Goal: Check status: Check status

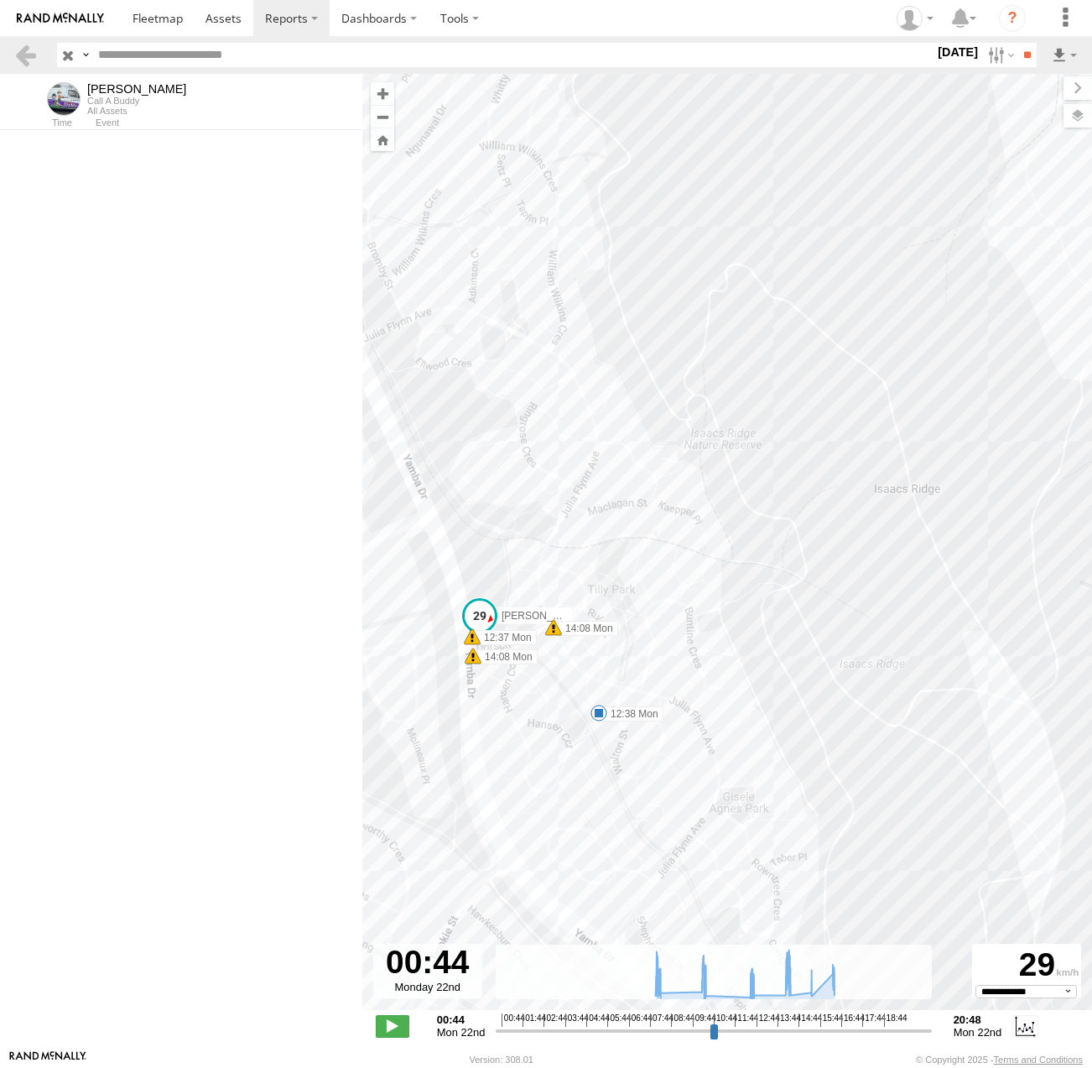
select select "**********"
click at [34, 61] on link at bounding box center [25, 55] width 24 height 24
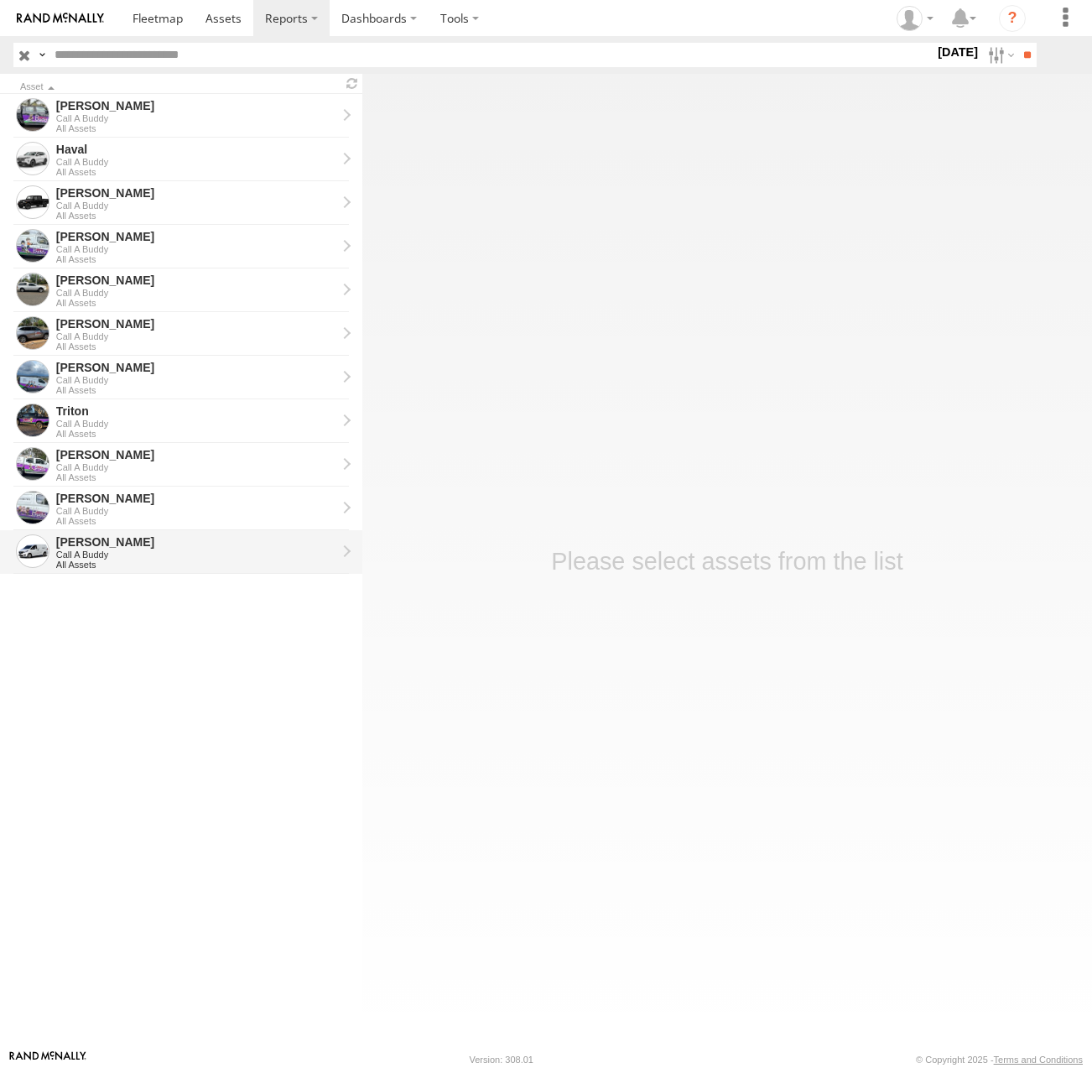
click at [118, 540] on div "[PERSON_NAME]" at bounding box center [196, 541] width 280 height 15
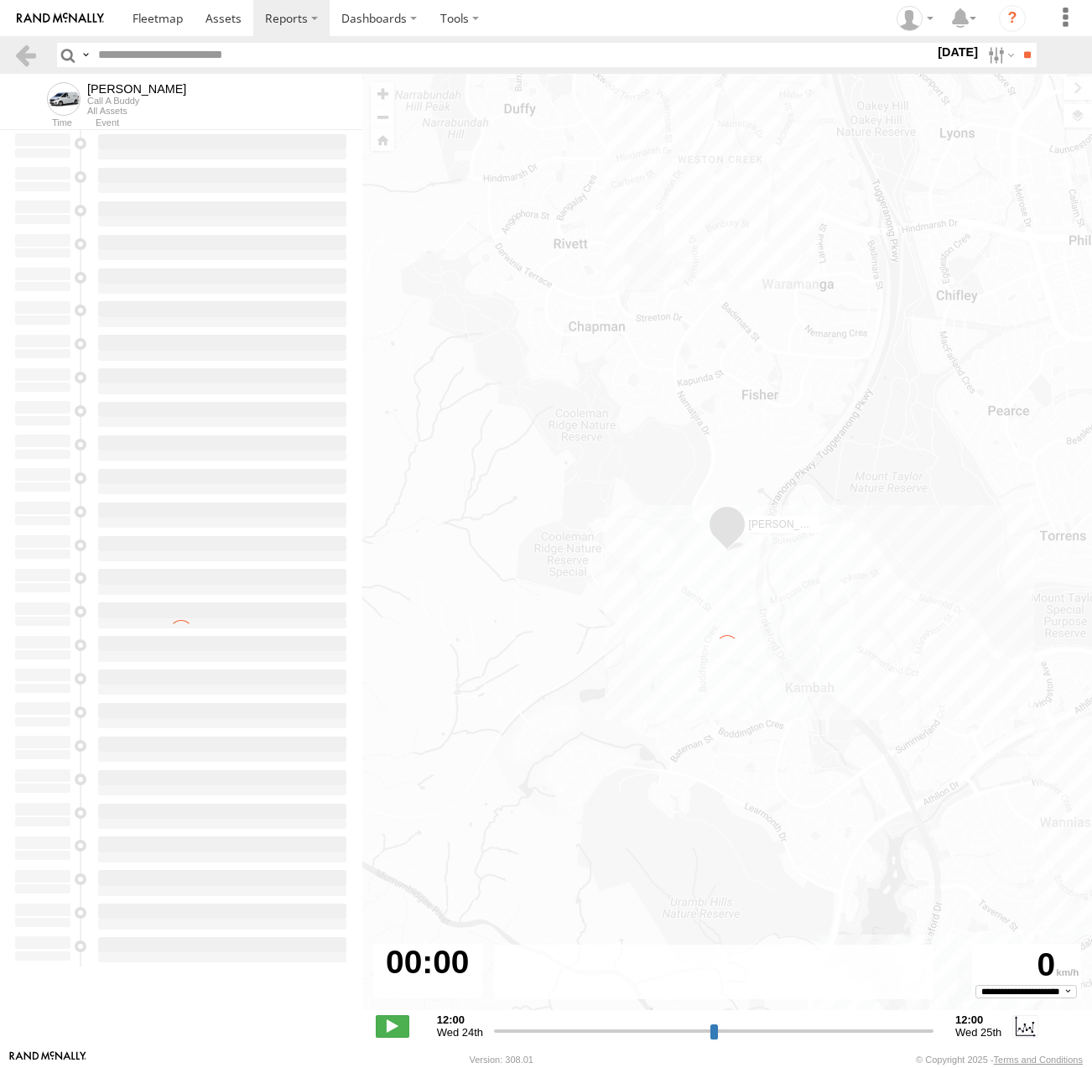
click at [935, 53] on label "[DATE]" at bounding box center [958, 52] width 47 height 18
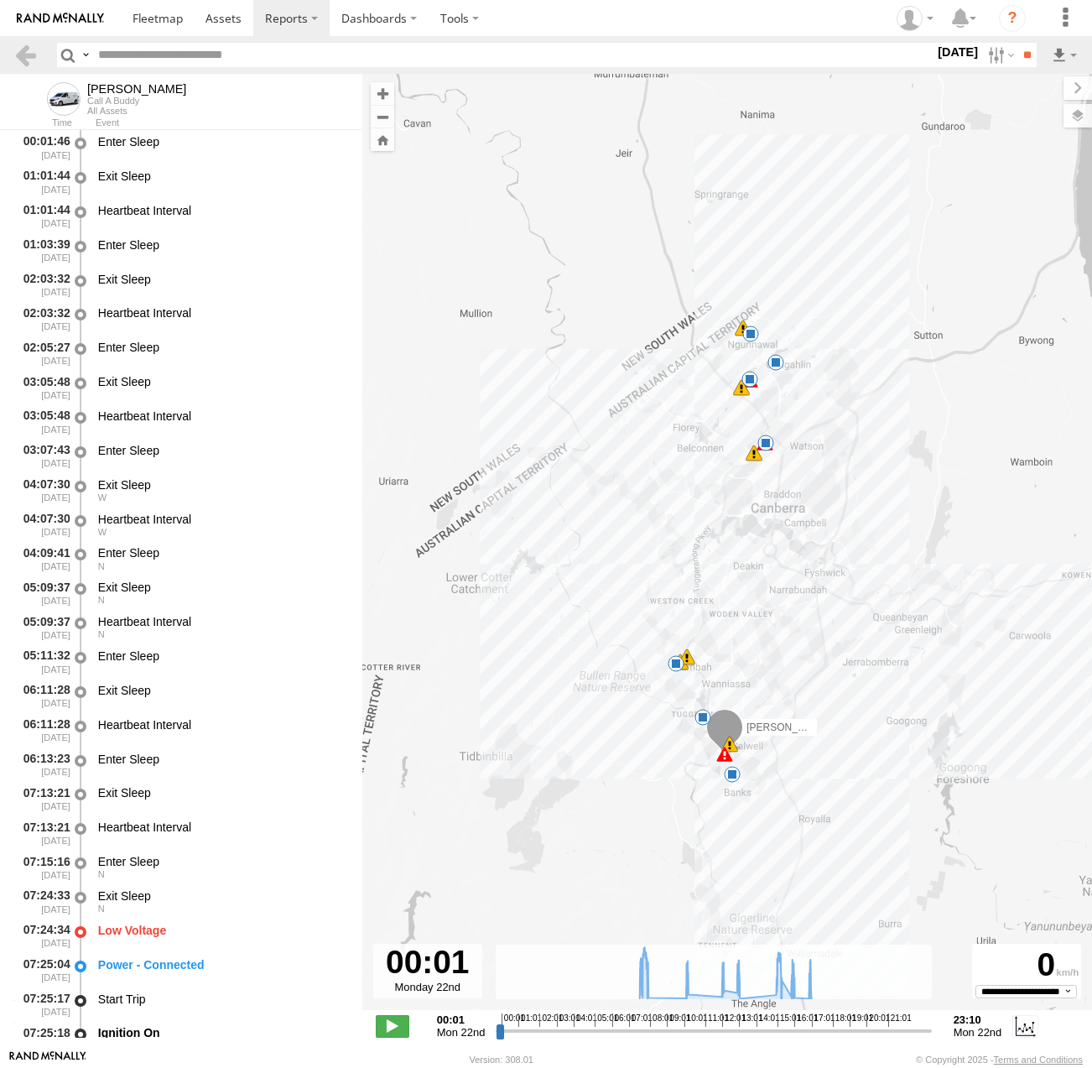
click at [0, 0] on label at bounding box center [0, 0] width 0 height 0
click at [1031, 53] on input "**" at bounding box center [1027, 55] width 19 height 24
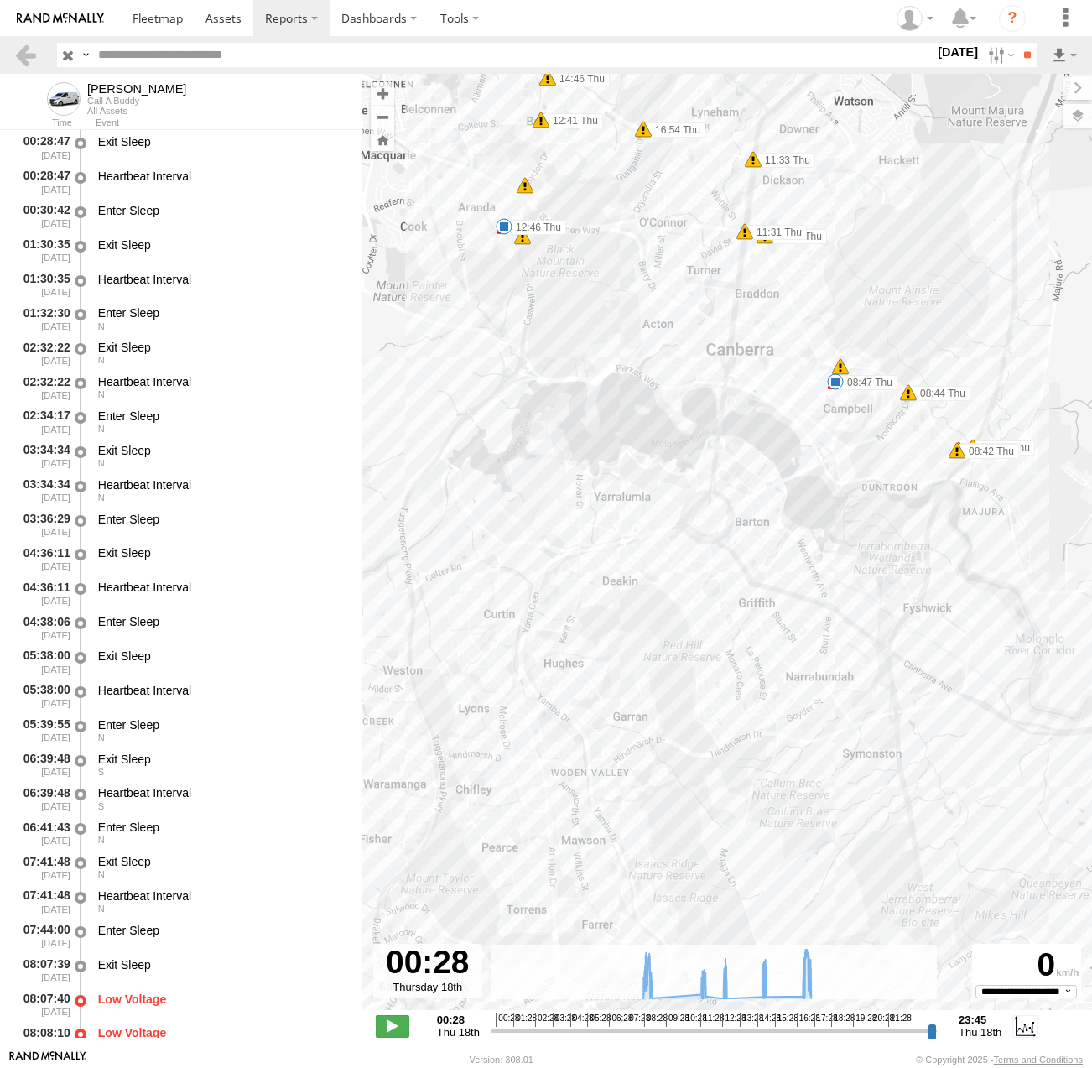
drag, startPoint x: 827, startPoint y: 417, endPoint x: 825, endPoint y: 452, distance: 35.3
click at [824, 464] on div "Michael 08:07 Thu 08:08 Thu 08:08 Thu 08:27 Thu 08:41 Thu 08:42 Thu 08:42 Thu 0…" at bounding box center [727, 551] width 730 height 954
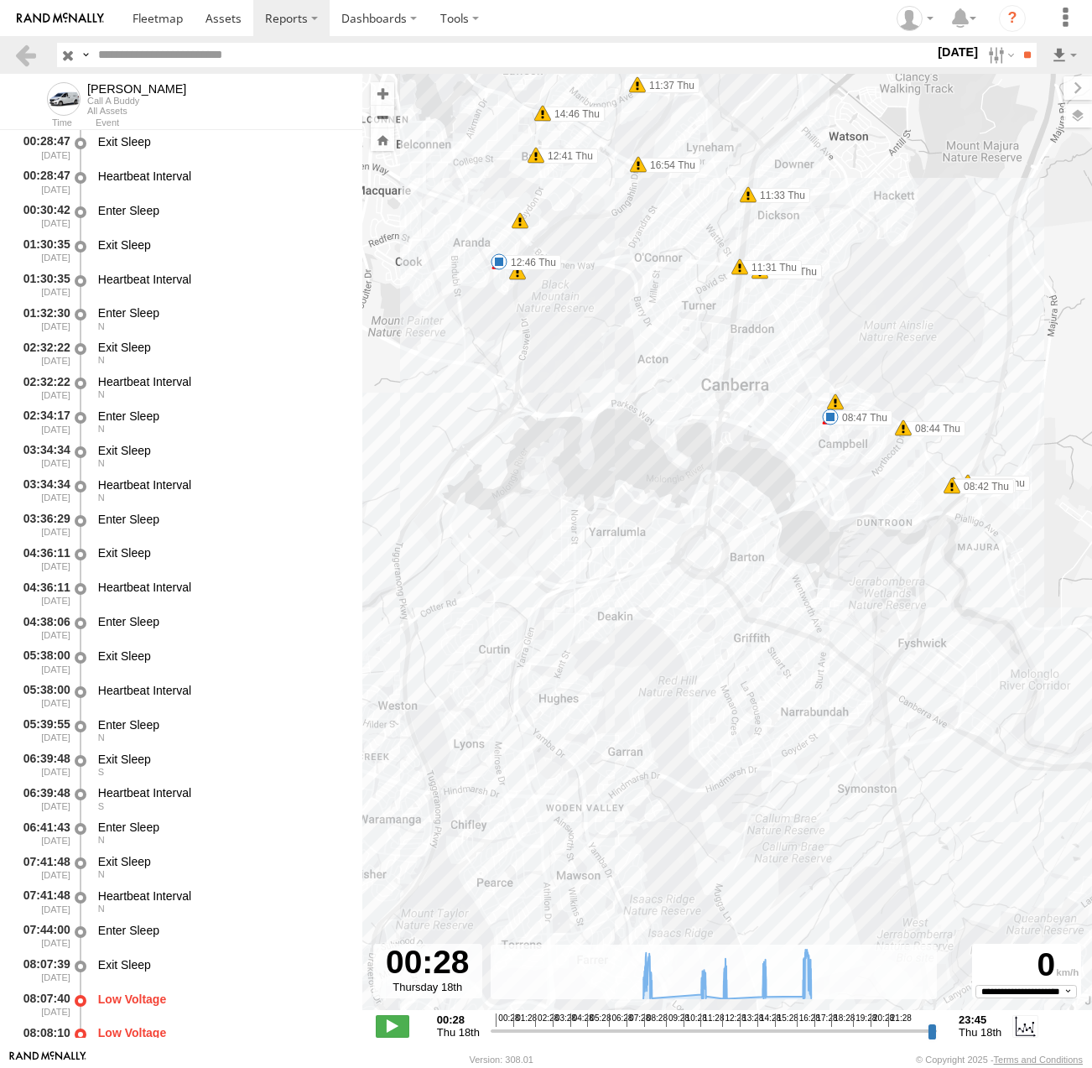
click at [832, 425] on div "Michael 08:07 Thu 08:08 Thu 08:08 Thu 08:27 Thu 08:41 Thu 08:42 Thu 08:42 Thu 0…" at bounding box center [727, 551] width 730 height 954
click at [832, 419] on span at bounding box center [830, 417] width 17 height 17
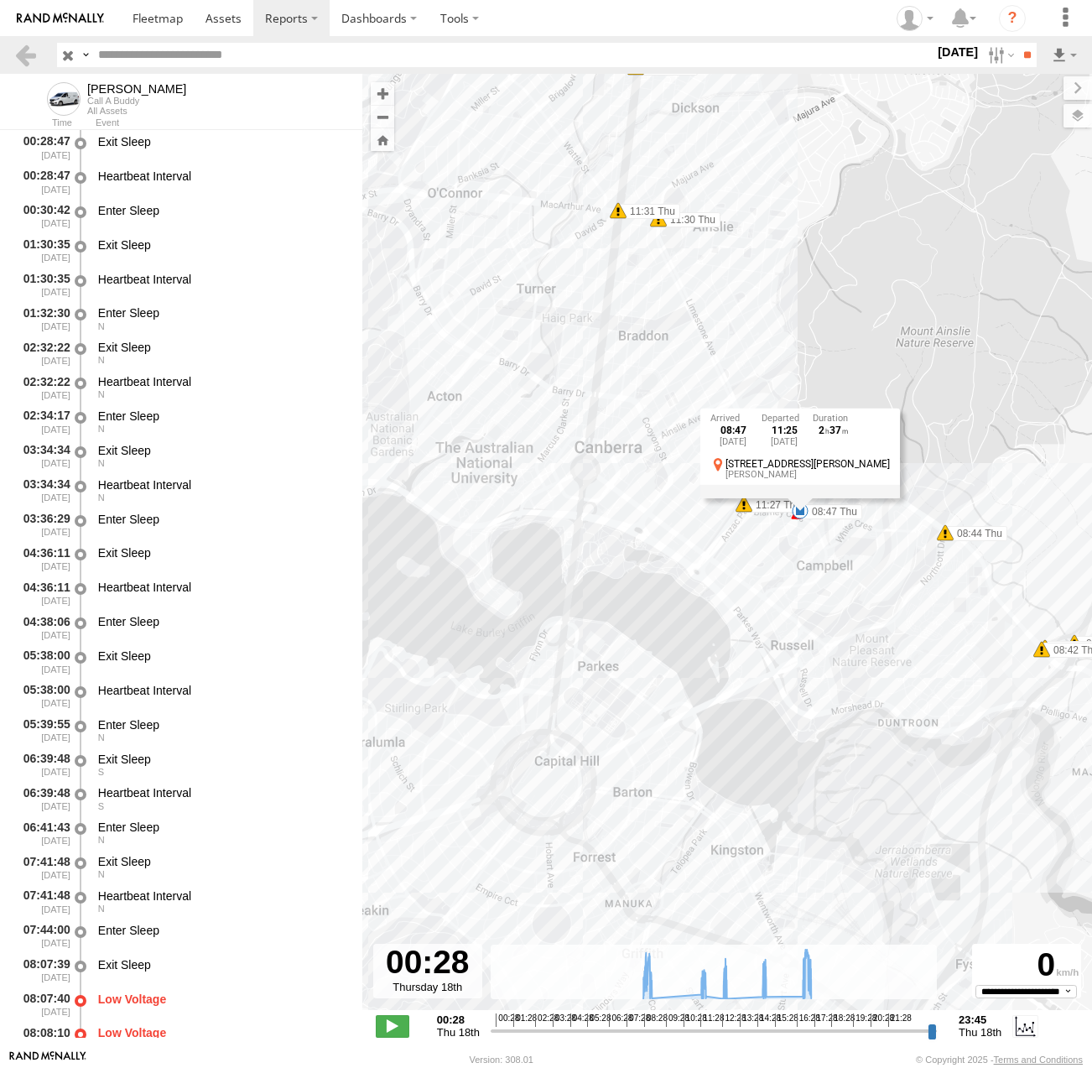
drag, startPoint x: 831, startPoint y: 498, endPoint x: 809, endPoint y: 635, distance: 138.5
click at [809, 635] on div "Michael 08:07 Thu 08:08 Thu 08:08 Thu 08:27 Thu 08:41 Thu 08:42 Thu 08:42 Thu 0…" at bounding box center [727, 551] width 730 height 954
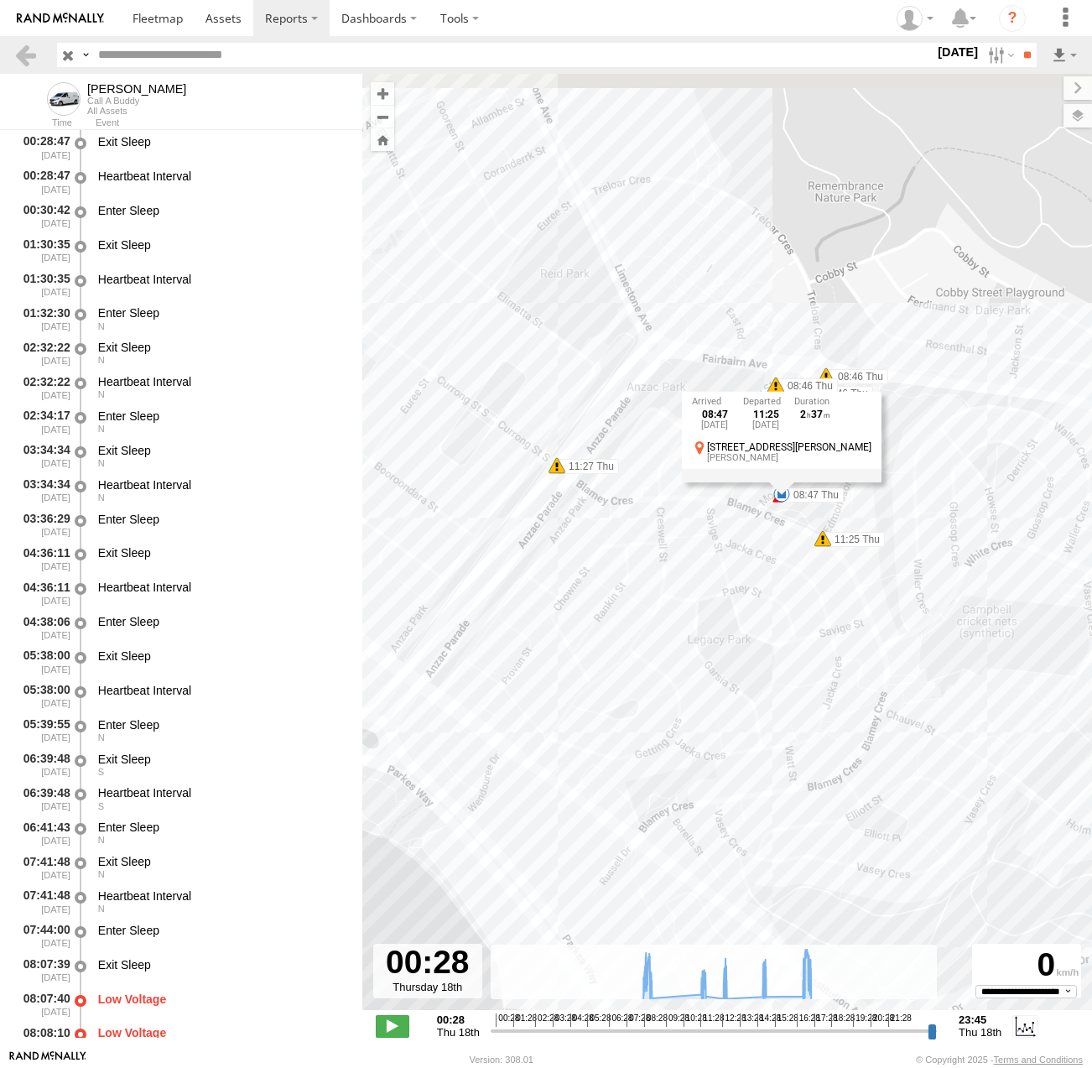
drag, startPoint x: 794, startPoint y: 474, endPoint x: 810, endPoint y: 608, distance: 135.2
click at [810, 608] on div "Michael 08:07 Thu 08:08 Thu 08:08 Thu 08:27 Thu 08:41 Thu 08:42 Thu 08:42 Thu 0…" at bounding box center [727, 551] width 730 height 954
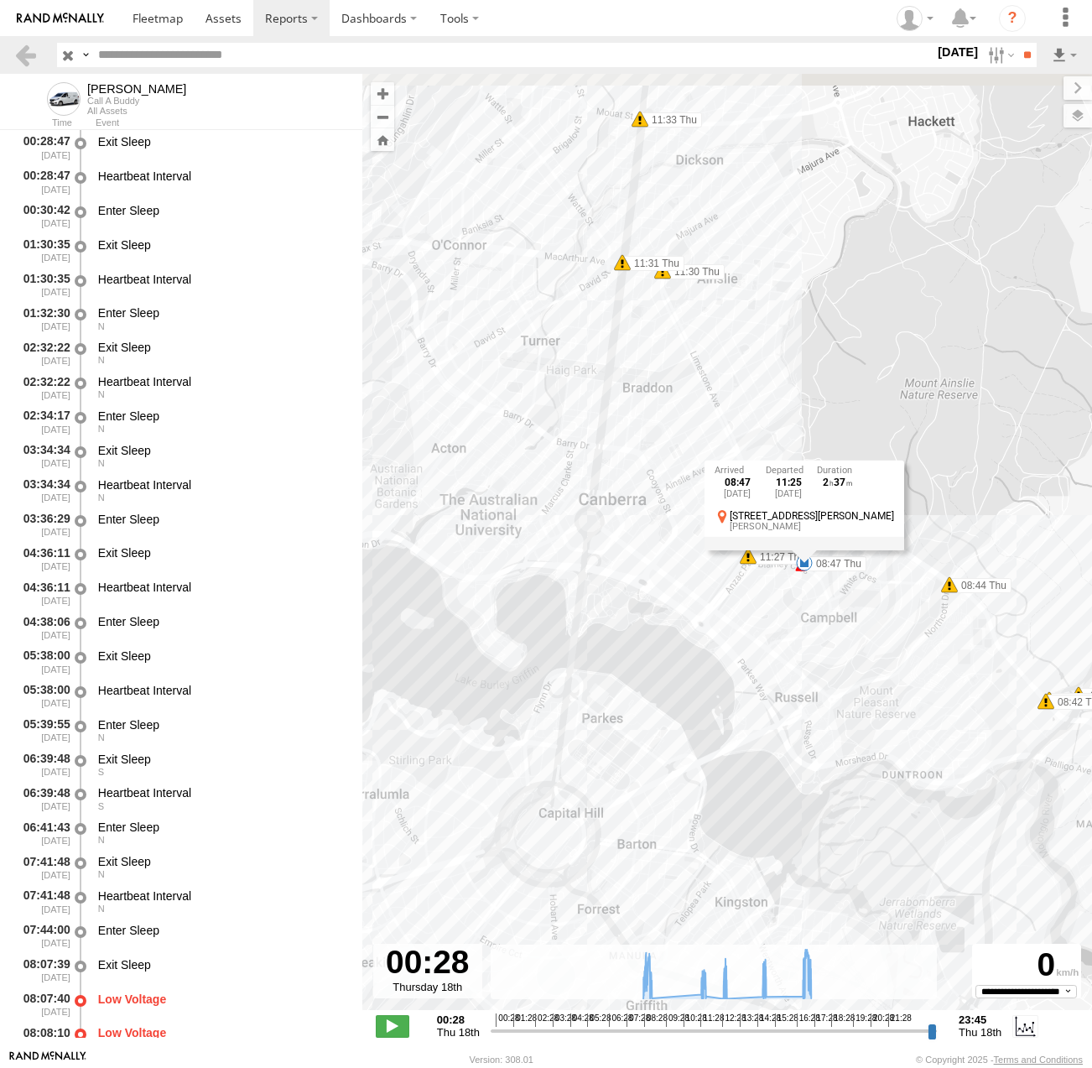
drag, startPoint x: 606, startPoint y: 310, endPoint x: 615, endPoint y: 377, distance: 67.8
click at [615, 377] on div "Michael 08:07 Thu 08:08 Thu 08:08 Thu 08:27 Thu 08:41 Thu 08:42 Thu 08:42 Thu 0…" at bounding box center [727, 551] width 730 height 954
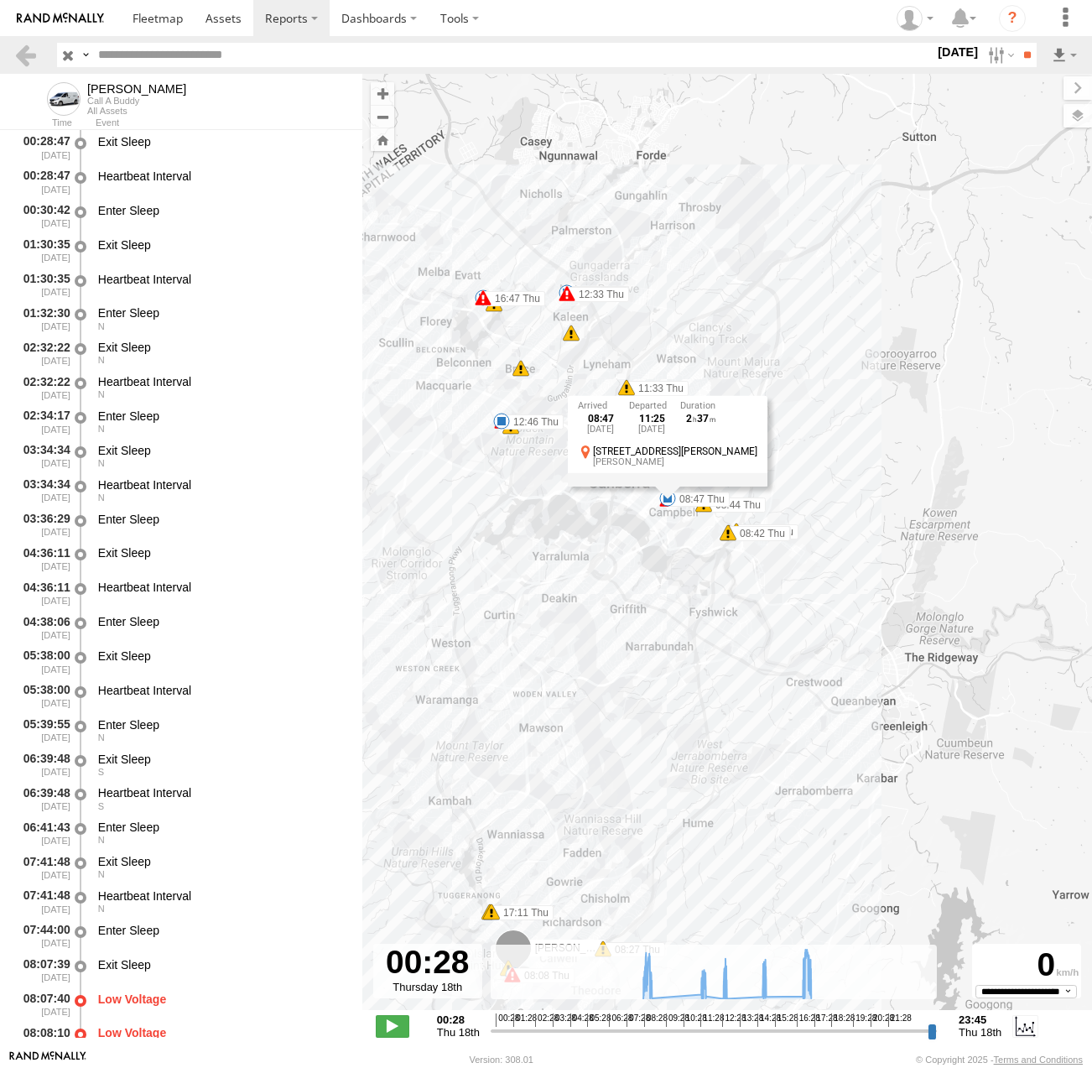
drag, startPoint x: 607, startPoint y: 523, endPoint x: 615, endPoint y: 609, distance: 86.8
click at [615, 609] on div "Michael 08:07 Thu 08:08 Thu 08:08 Thu 08:27 Thu 08:41 Thu 08:42 Thu 08:42 Thu 0…" at bounding box center [727, 551] width 730 height 954
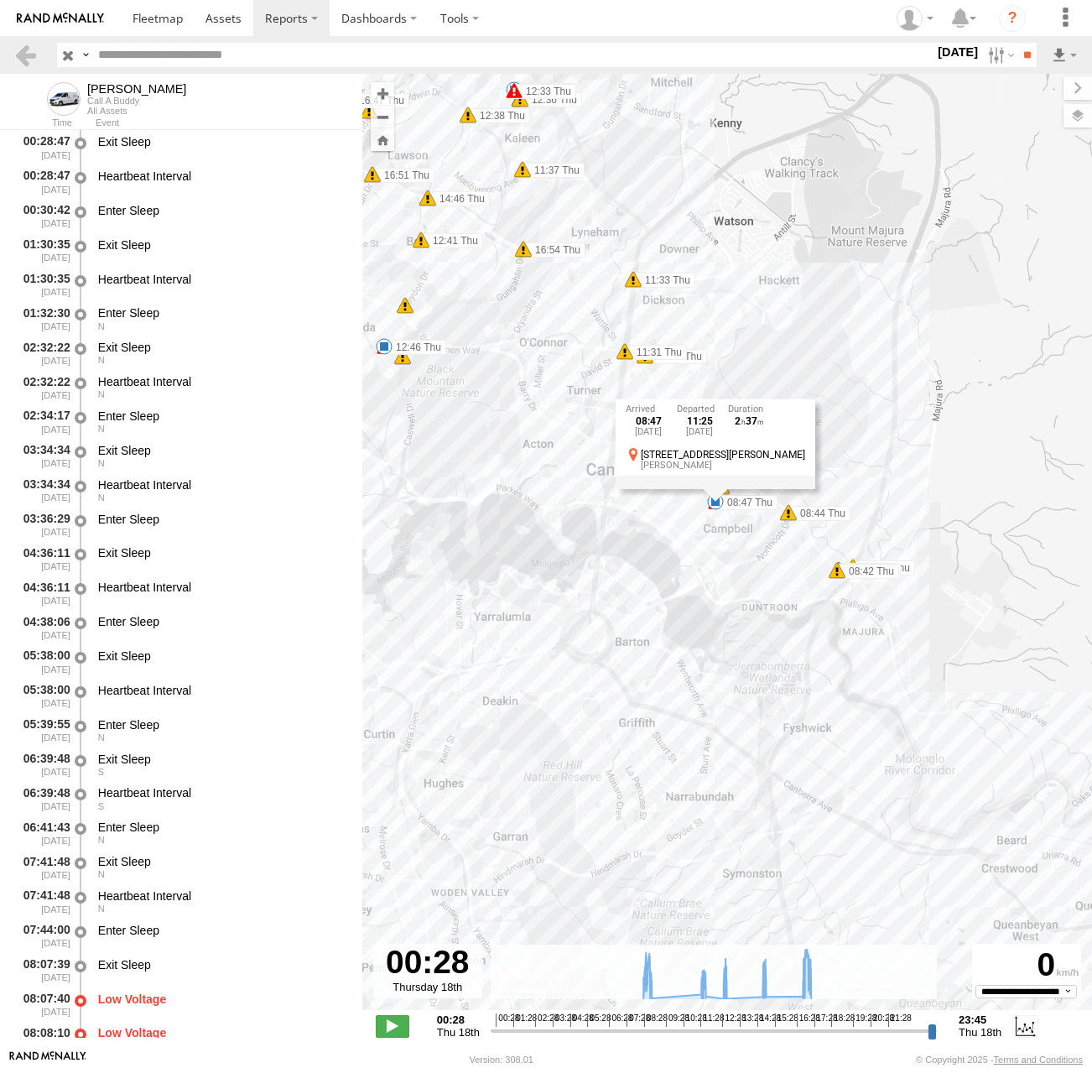
drag, startPoint x: 624, startPoint y: 505, endPoint x: 623, endPoint y: 635, distance: 130.1
click at [623, 635] on div "Michael 08:07 Thu 08:08 Thu 08:08 Thu 08:27 Thu 08:41 Thu 08:42 Thu 08:42 Thu 0…" at bounding box center [727, 551] width 730 height 954
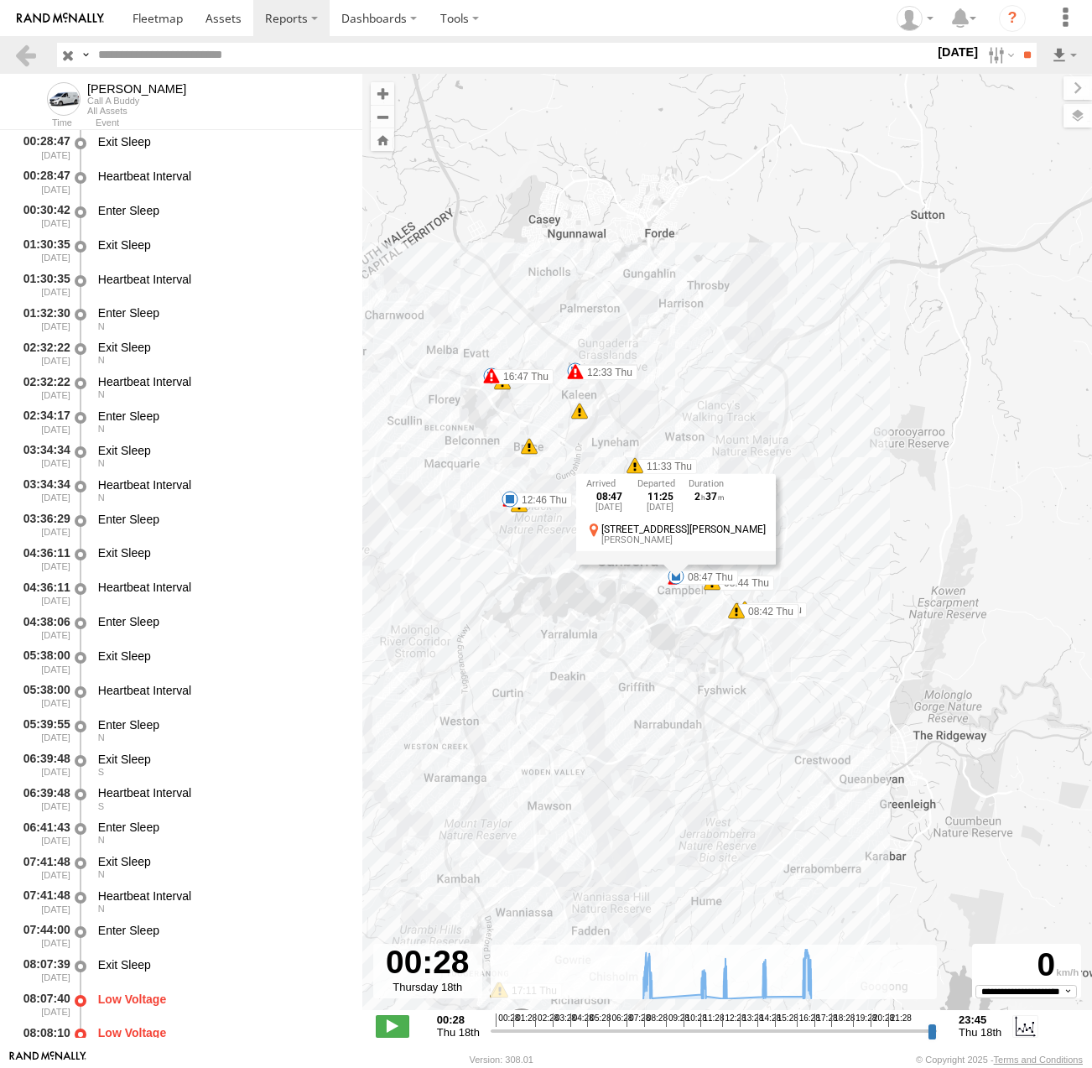
drag, startPoint x: 529, startPoint y: 463, endPoint x: 536, endPoint y: 511, distance: 48.3
click at [536, 511] on div "Michael 08:07 Thu 08:08 Thu 08:08 Thu 08:27 Thu 08:41 Thu 08:42 Thu 08:42 Thu 0…" at bounding box center [727, 551] width 730 height 954
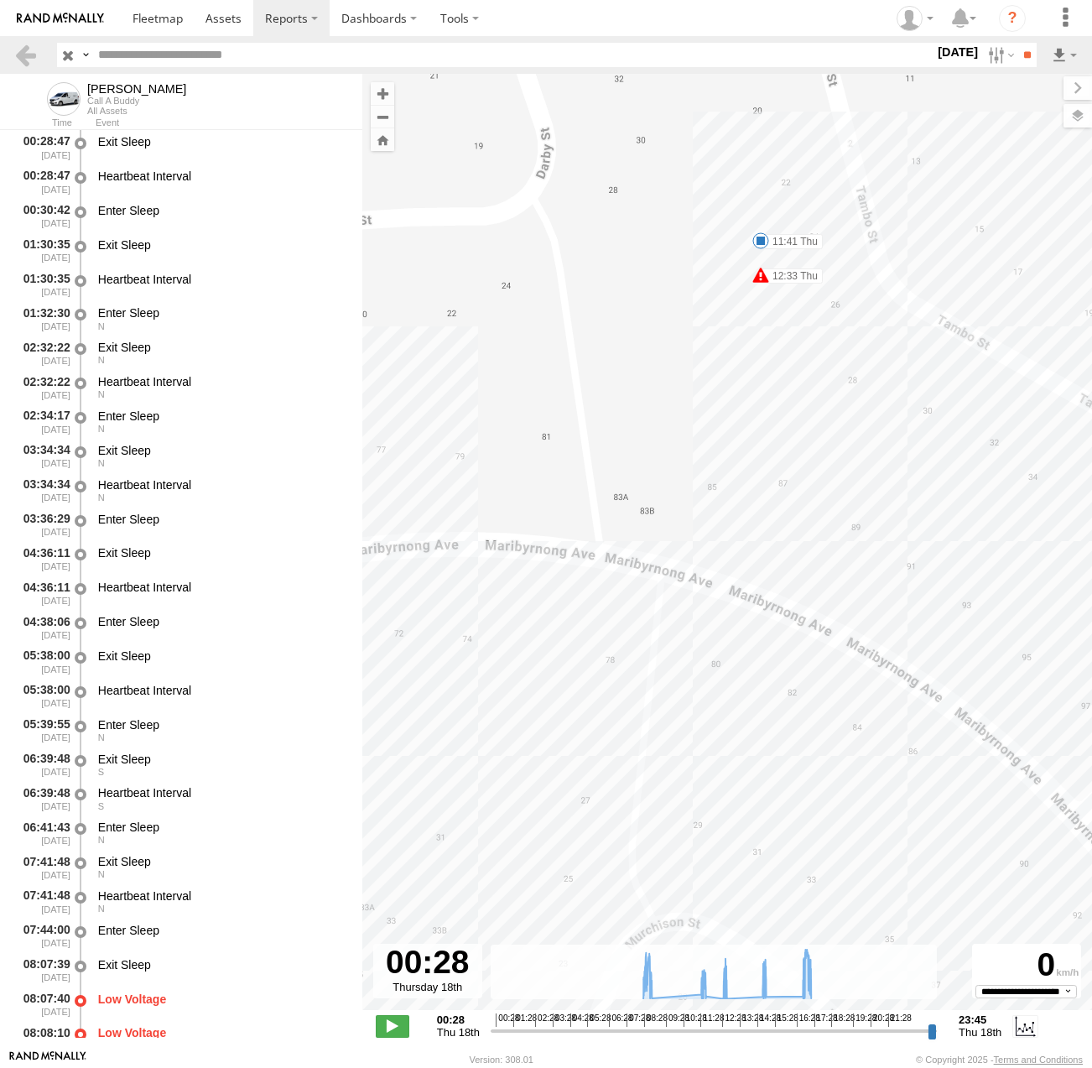
click at [759, 246] on span at bounding box center [761, 240] width 17 height 17
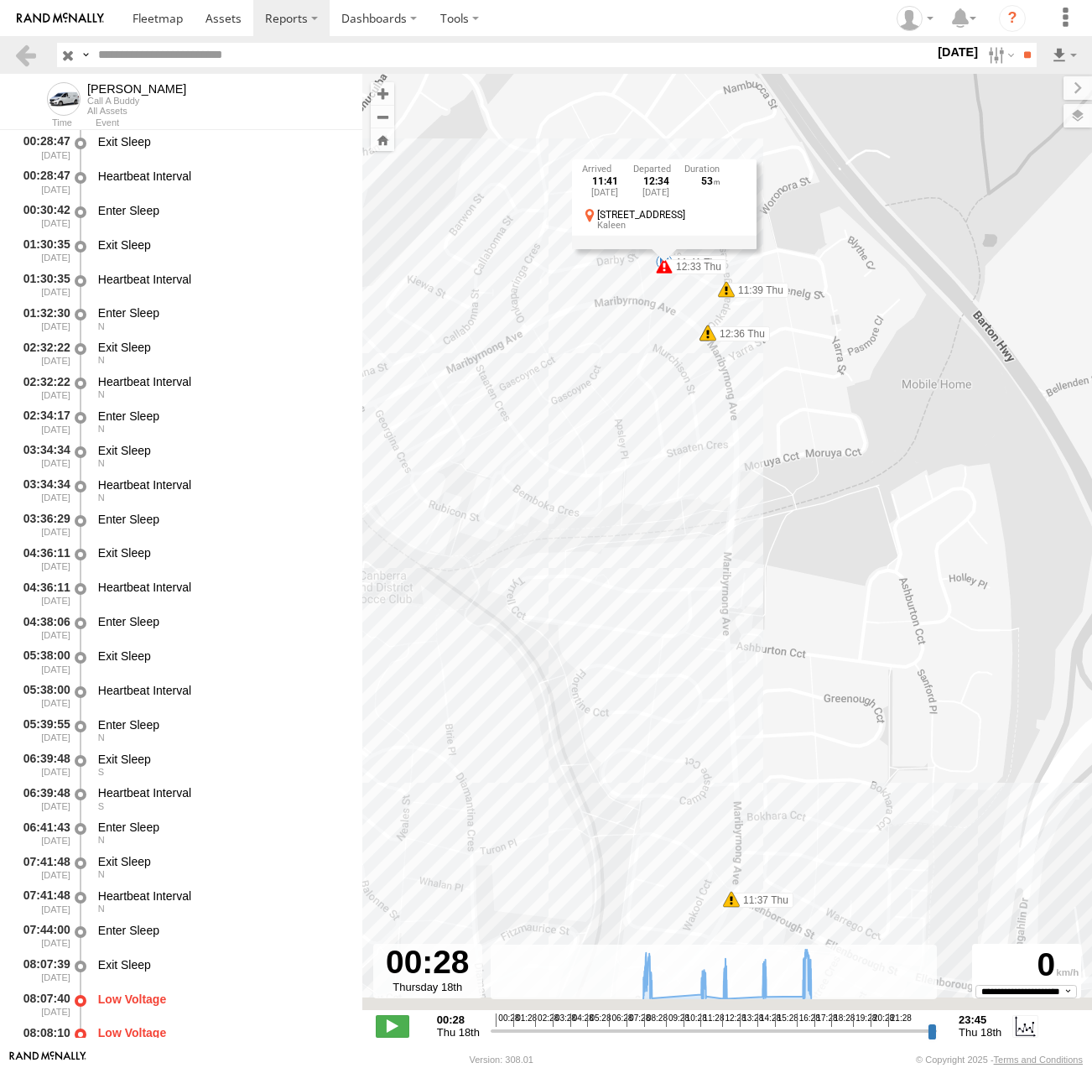
drag, startPoint x: 770, startPoint y: 534, endPoint x: 554, endPoint y: 254, distance: 354.1
click at [554, 256] on div "Michael 08:07 Thu 08:08 Thu 08:08 Thu 08:27 Thu 08:41 Thu 08:42 Thu 08:42 Thu 0…" at bounding box center [727, 551] width 730 height 954
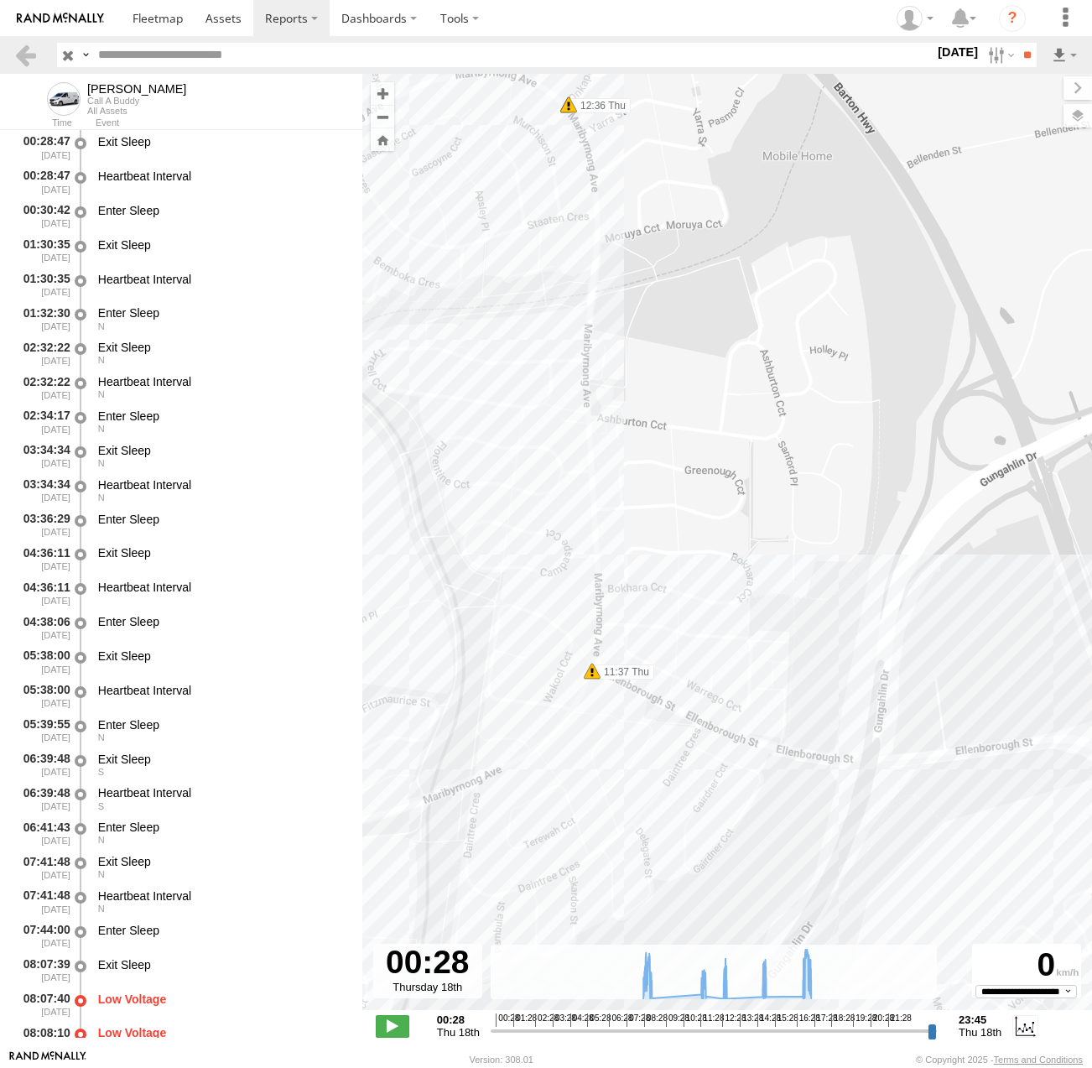
click at [458, 323] on div "Michael 08:07 Thu 08:08 Thu 08:08 Thu 08:27 Thu 08:41 Thu 08:42 Thu 08:42 Thu 0…" at bounding box center [727, 551] width 730 height 954
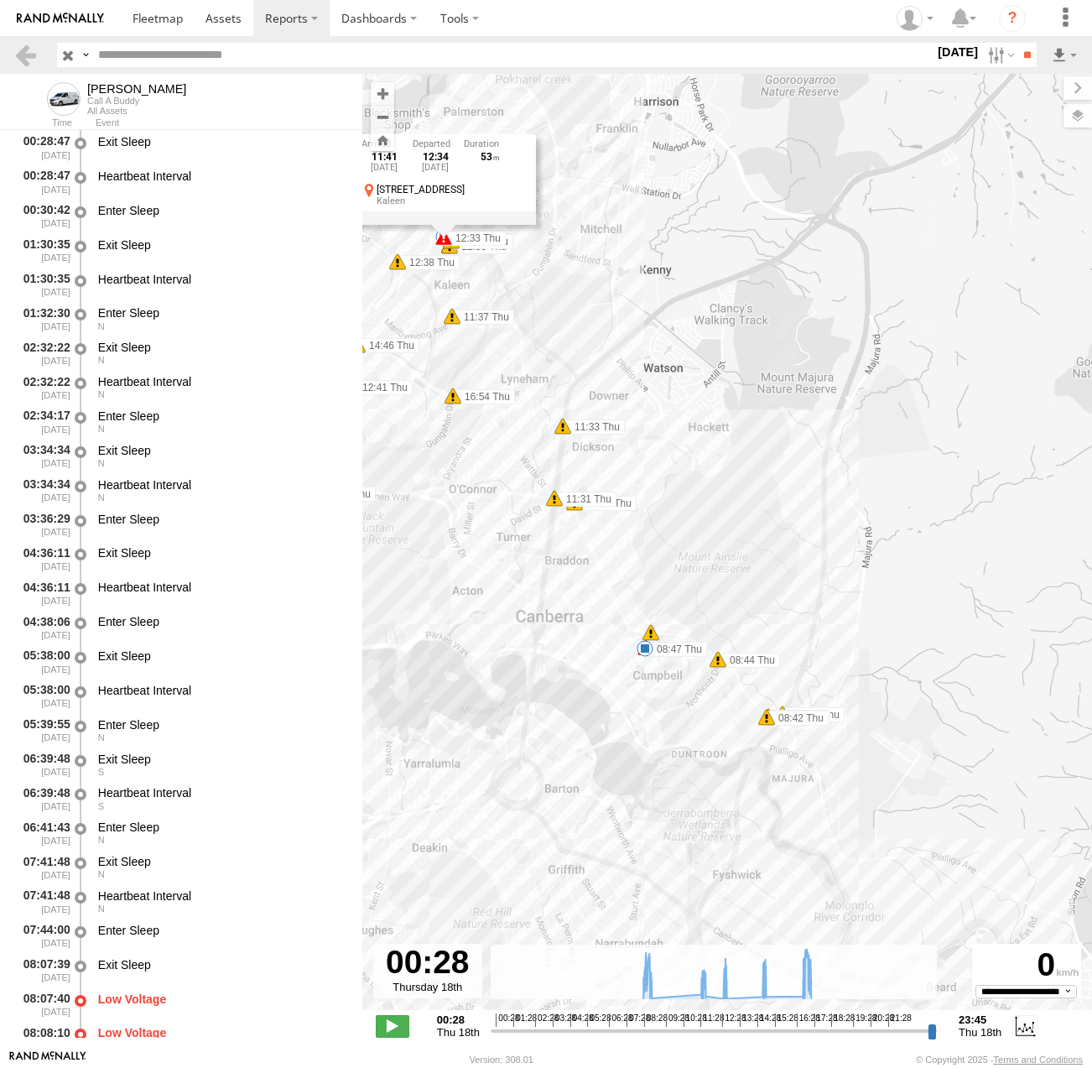
drag, startPoint x: 675, startPoint y: 756, endPoint x: 682, endPoint y: 581, distance: 174.7
click at [682, 581] on div "Michael 08:07 Thu 08:08 Thu 08:08 Thu 08:27 Thu 08:41 Thu 08:42 Thu 08:42 Thu 0…" at bounding box center [727, 551] width 730 height 954
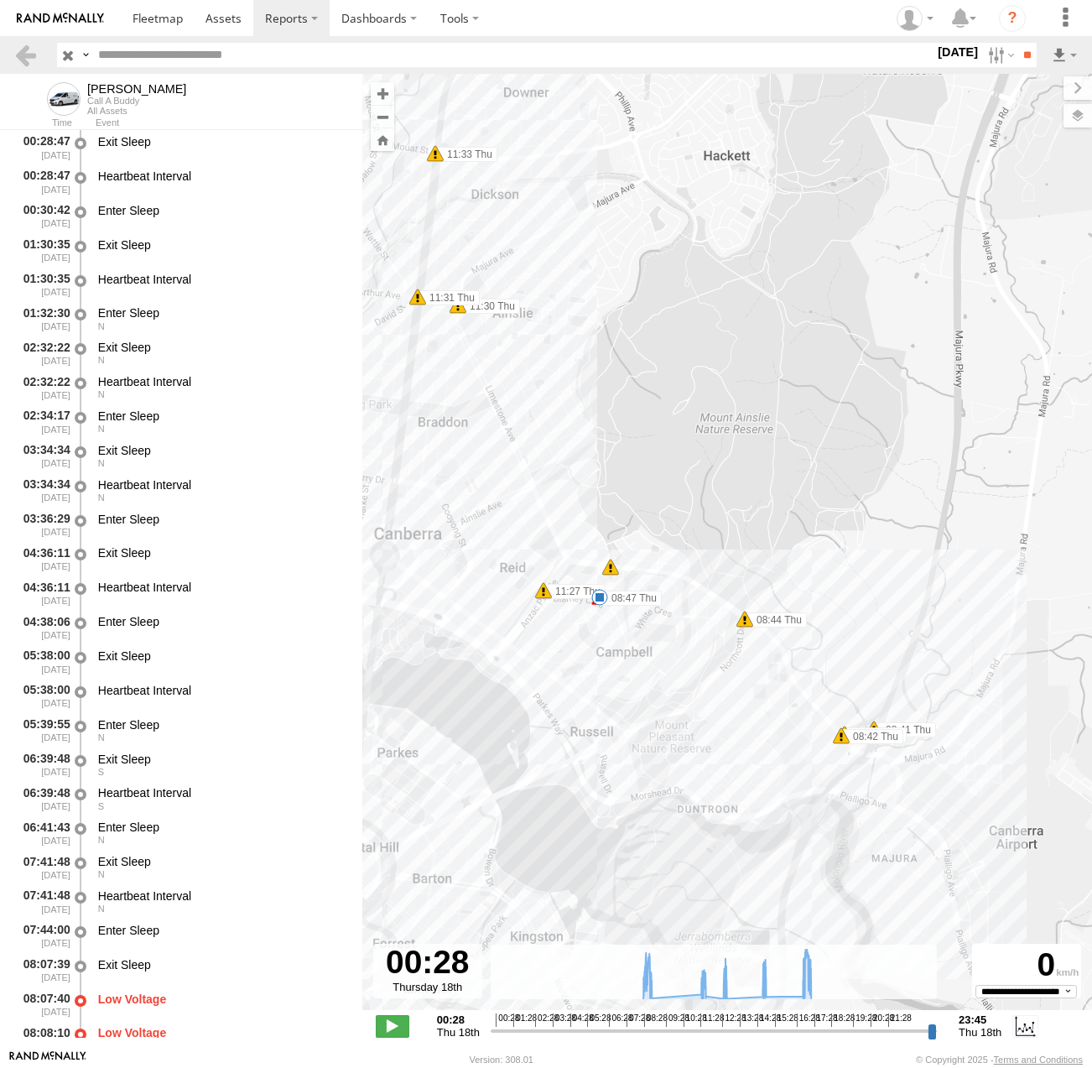
click at [599, 598] on span at bounding box center [600, 597] width 17 height 17
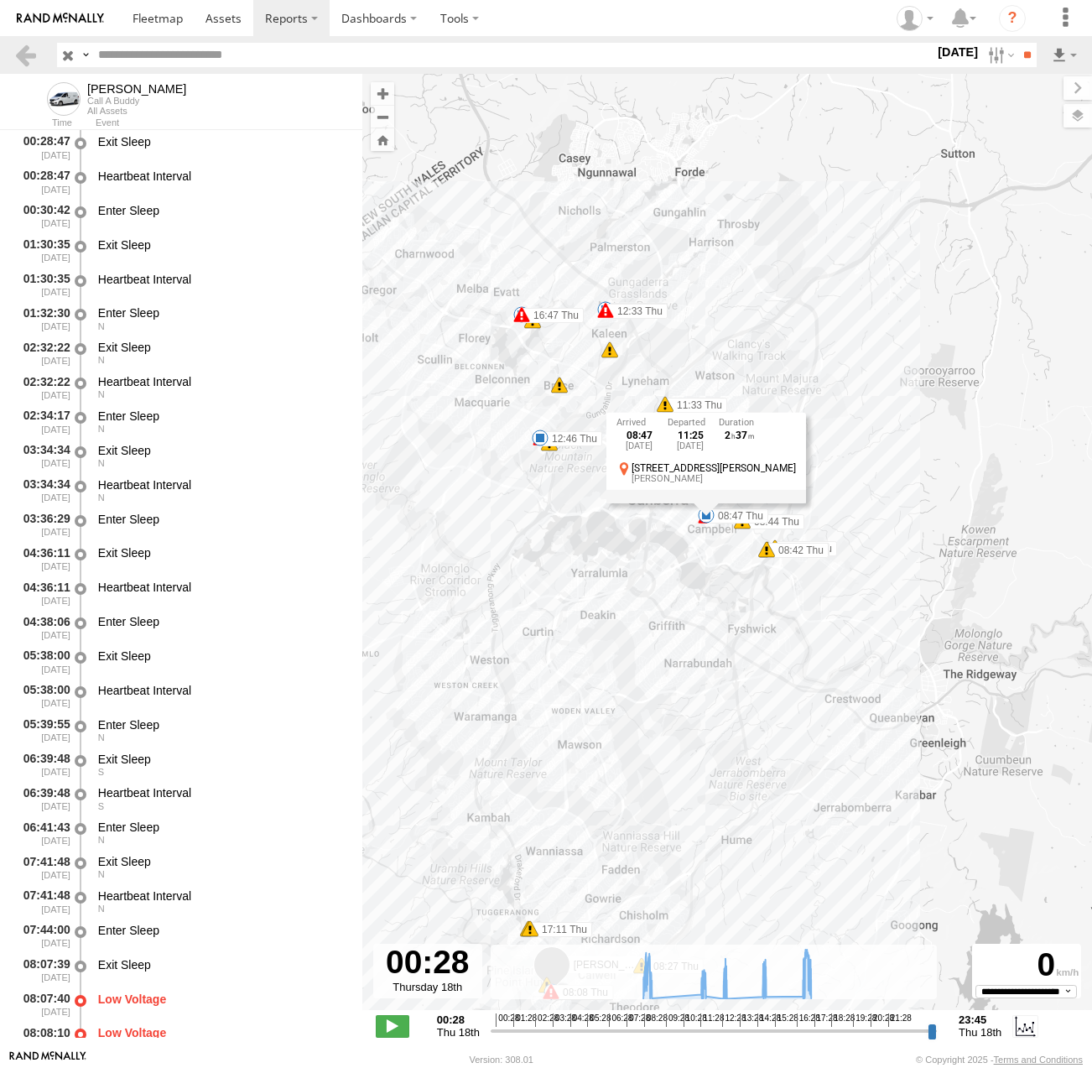
drag, startPoint x: 510, startPoint y: 224, endPoint x: 717, endPoint y: 358, distance: 246.2
click at [717, 358] on div "Michael 08:07 Thu 08:08 Thu 08:08 Thu 08:27 Thu 08:41 Thu 08:42 Thu 08:42 Thu 0…" at bounding box center [727, 551] width 730 height 954
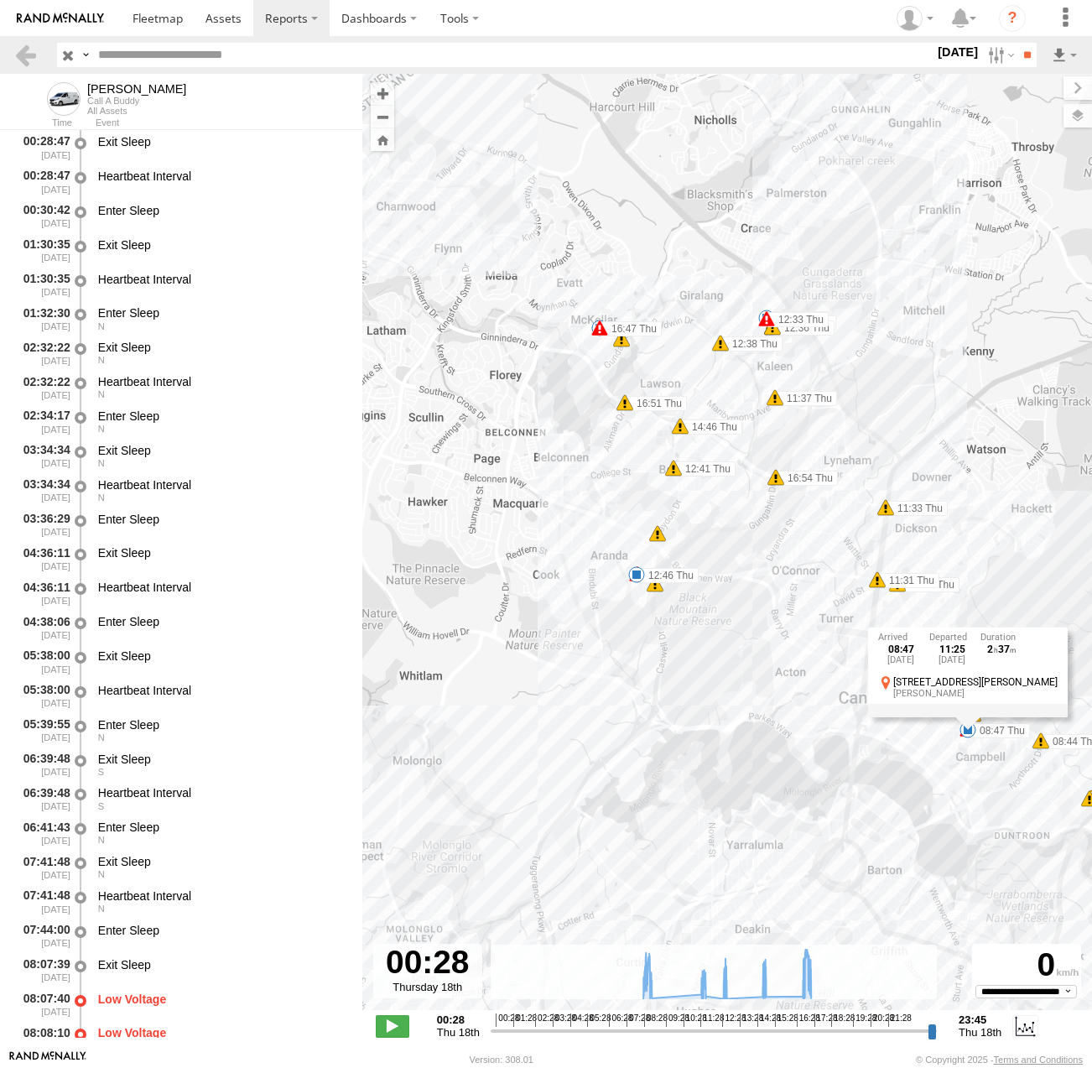
click at [935, 56] on label "18 Sep 25" at bounding box center [958, 52] width 47 height 18
click at [0, 0] on label at bounding box center [0, 0] width 0 height 0
click at [1022, 56] on input "**" at bounding box center [1027, 55] width 19 height 24
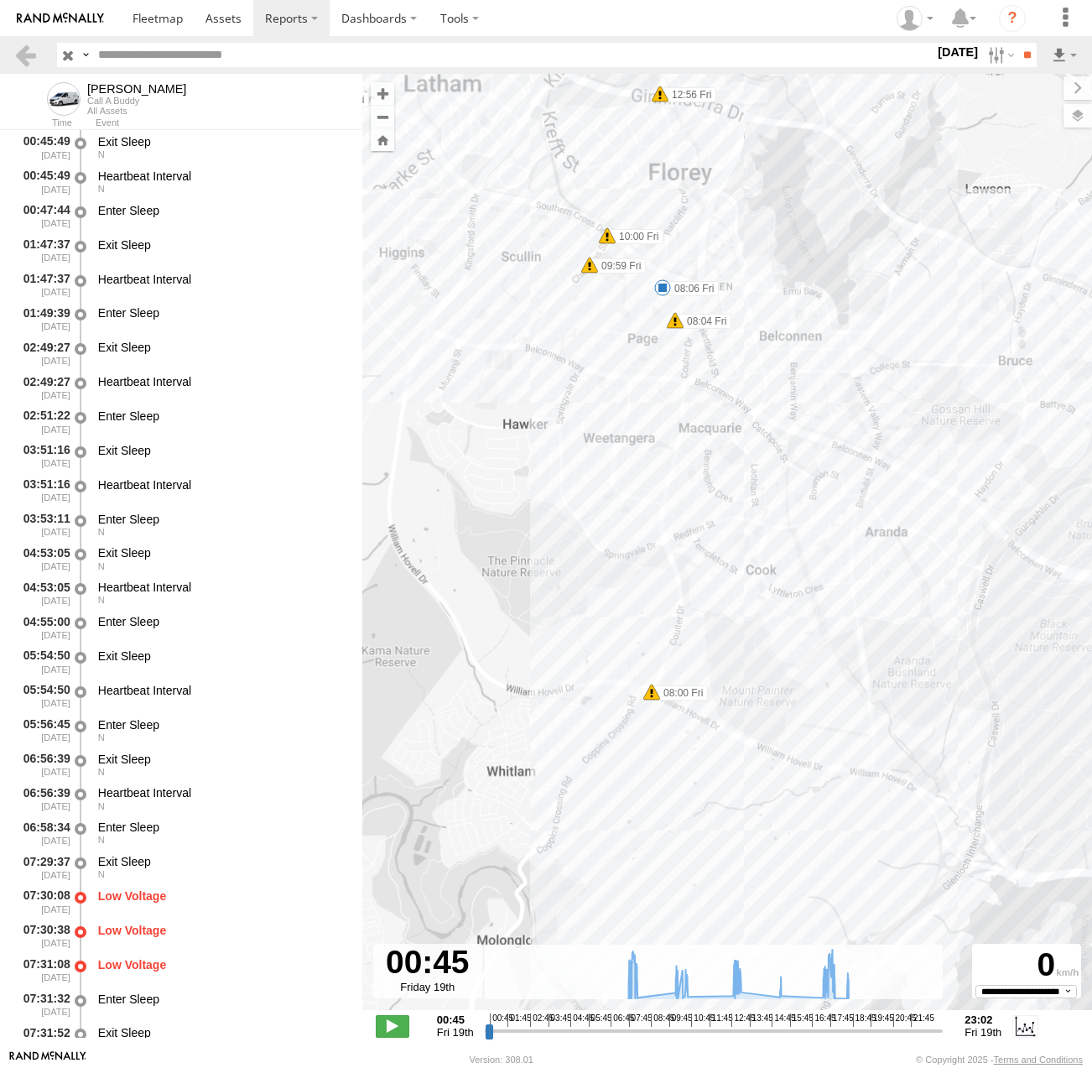
drag, startPoint x: 743, startPoint y: 428, endPoint x: 763, endPoint y: 528, distance: 101.7
click at [763, 529] on div "Michael 08:06 Fri 10:06 Fri 10:35 Fri 13:13 Fri 15:12 Fri 17:51 Fri 18:32 Fri 0…" at bounding box center [727, 551] width 730 height 954
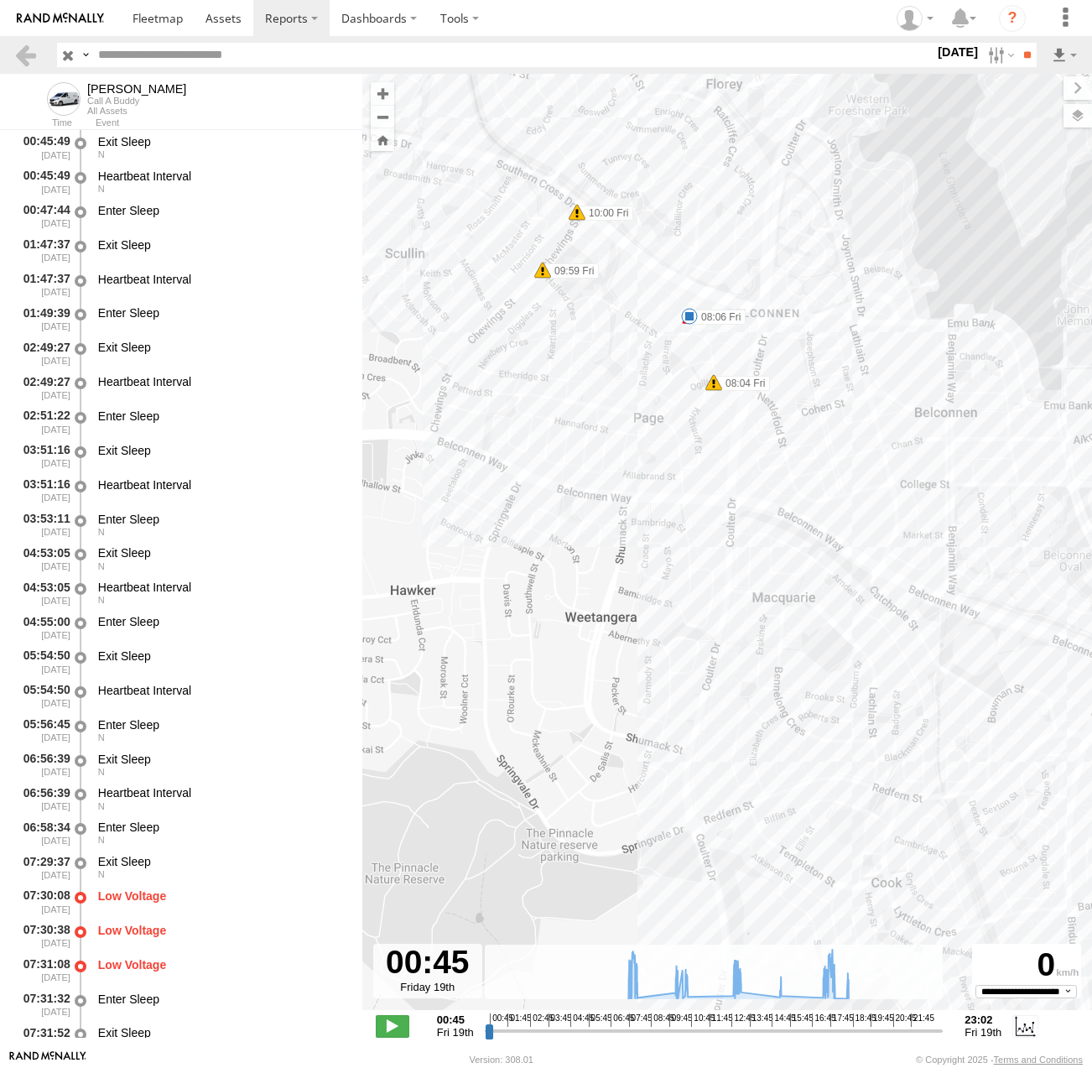
click at [688, 320] on span at bounding box center [689, 316] width 17 height 17
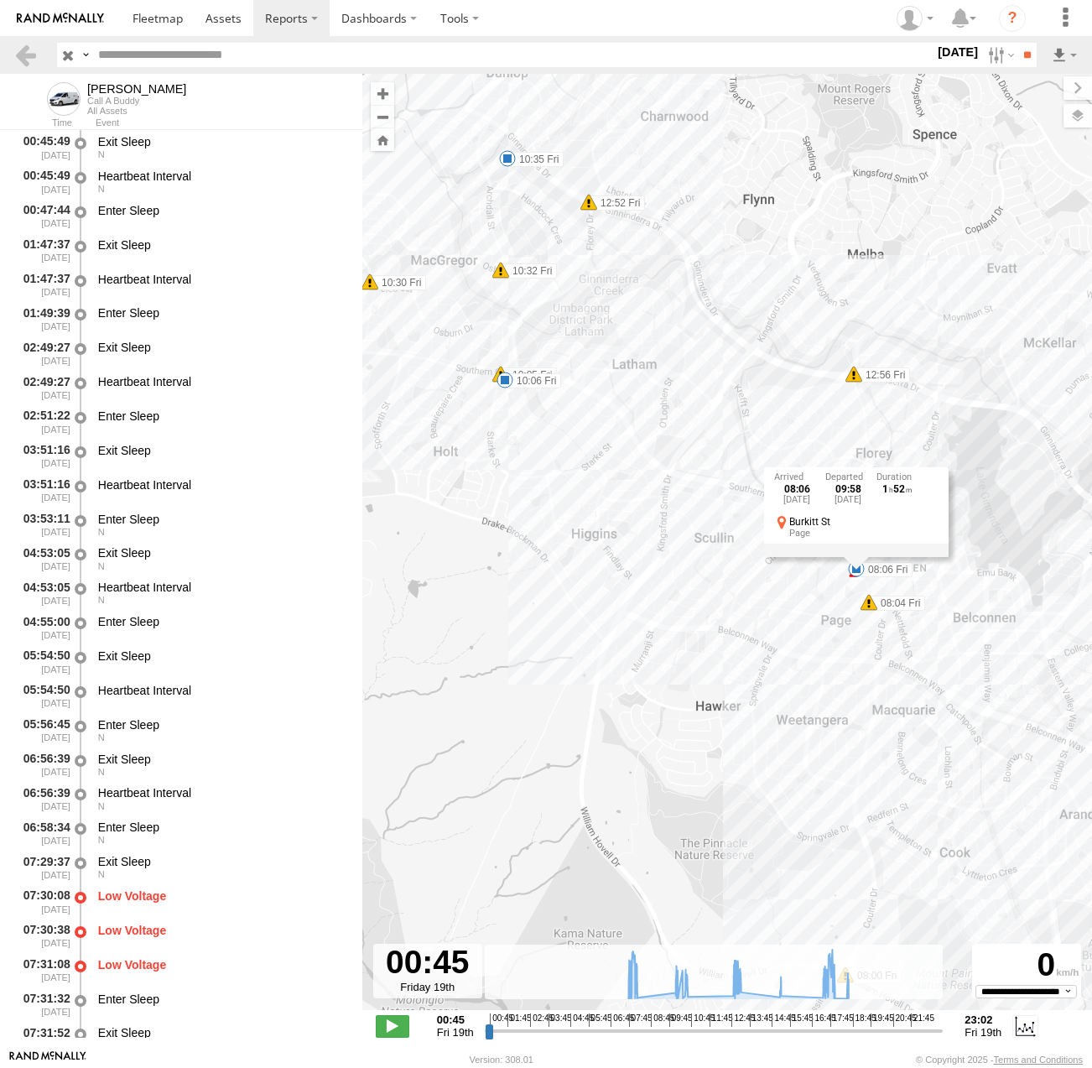
drag, startPoint x: 790, startPoint y: 369, endPoint x: 925, endPoint y: 575, distance: 245.5
click at [925, 575] on div "Michael 08:06 Fri 10:06 Fri 10:35 Fri 13:13 Fri 15:12 Fri 17:51 Fri 18:32 Fri 0…" at bounding box center [727, 551] width 730 height 954
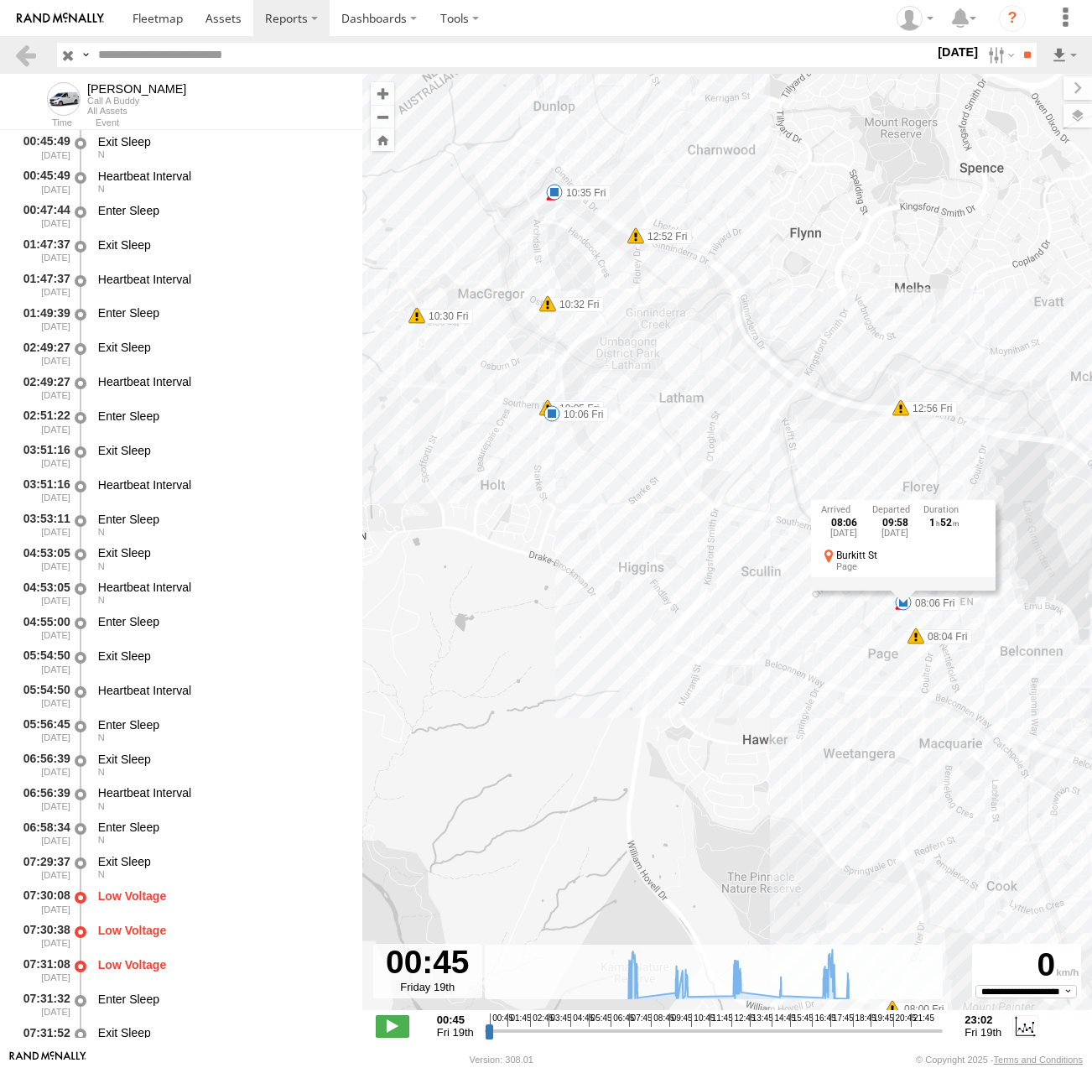
drag, startPoint x: 612, startPoint y: 402, endPoint x: 706, endPoint y: 471, distance: 117.1
click at [706, 471] on div "Michael 08:06 Fri 10:06 Fri 10:35 Fri 13:13 Fri 15:12 Fri 17:51 Fri 18:32 Fri 0…" at bounding box center [727, 551] width 730 height 954
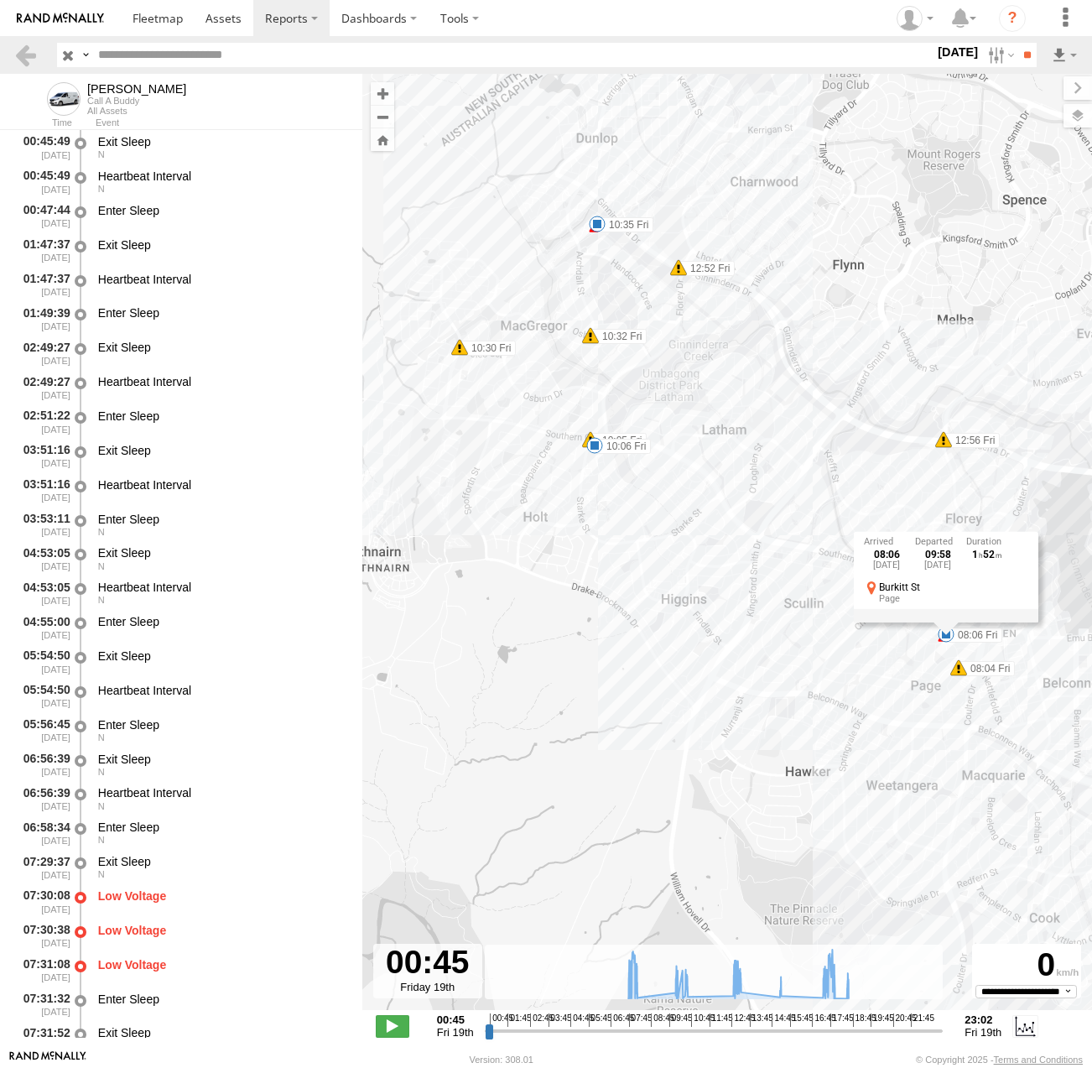
click at [589, 444] on span at bounding box center [595, 445] width 17 height 17
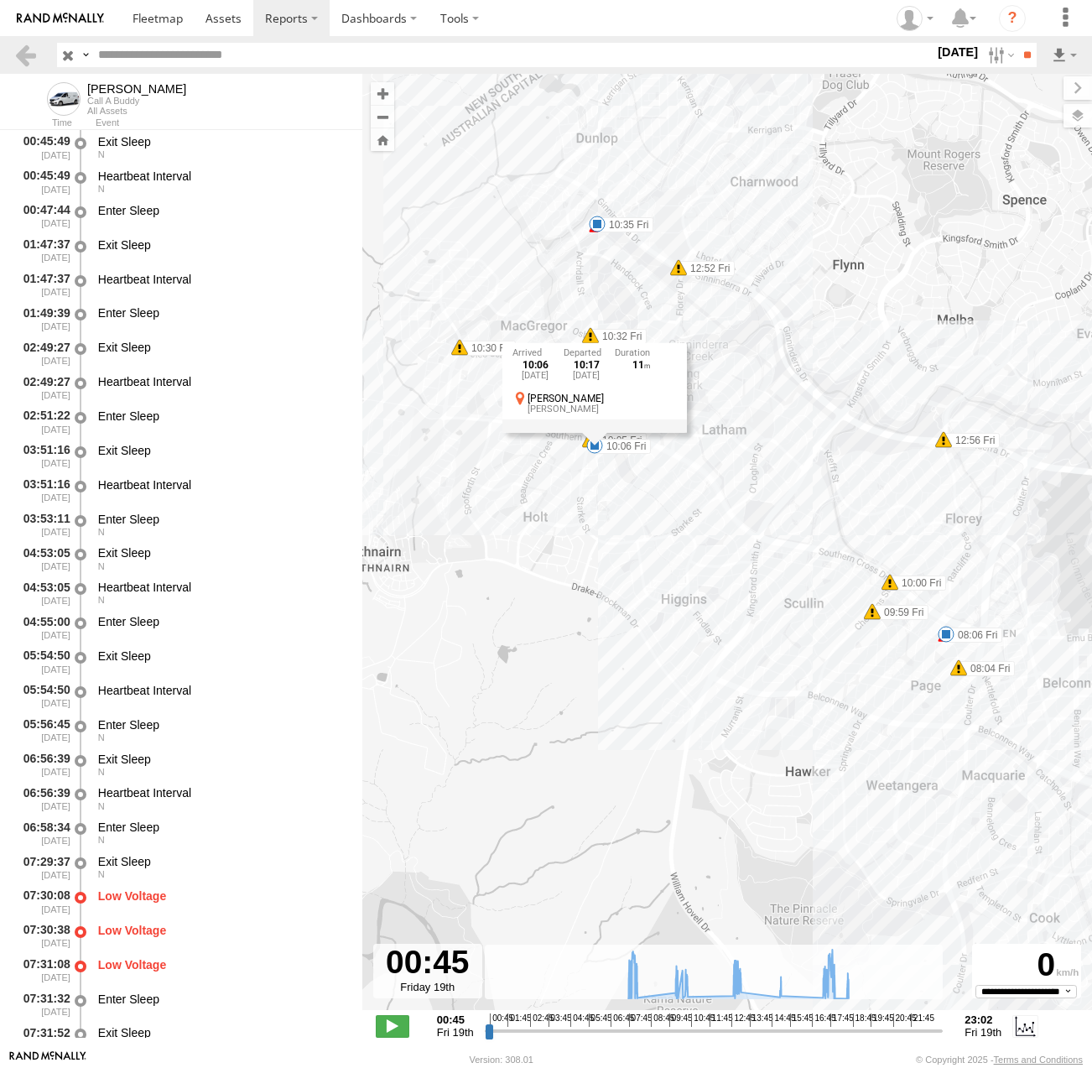
click at [589, 432] on div "10:06 Fri 19th Sep 10:17 Fri 19th Sep 11 Hardwick Cres Holt" at bounding box center [595, 387] width 185 height 90
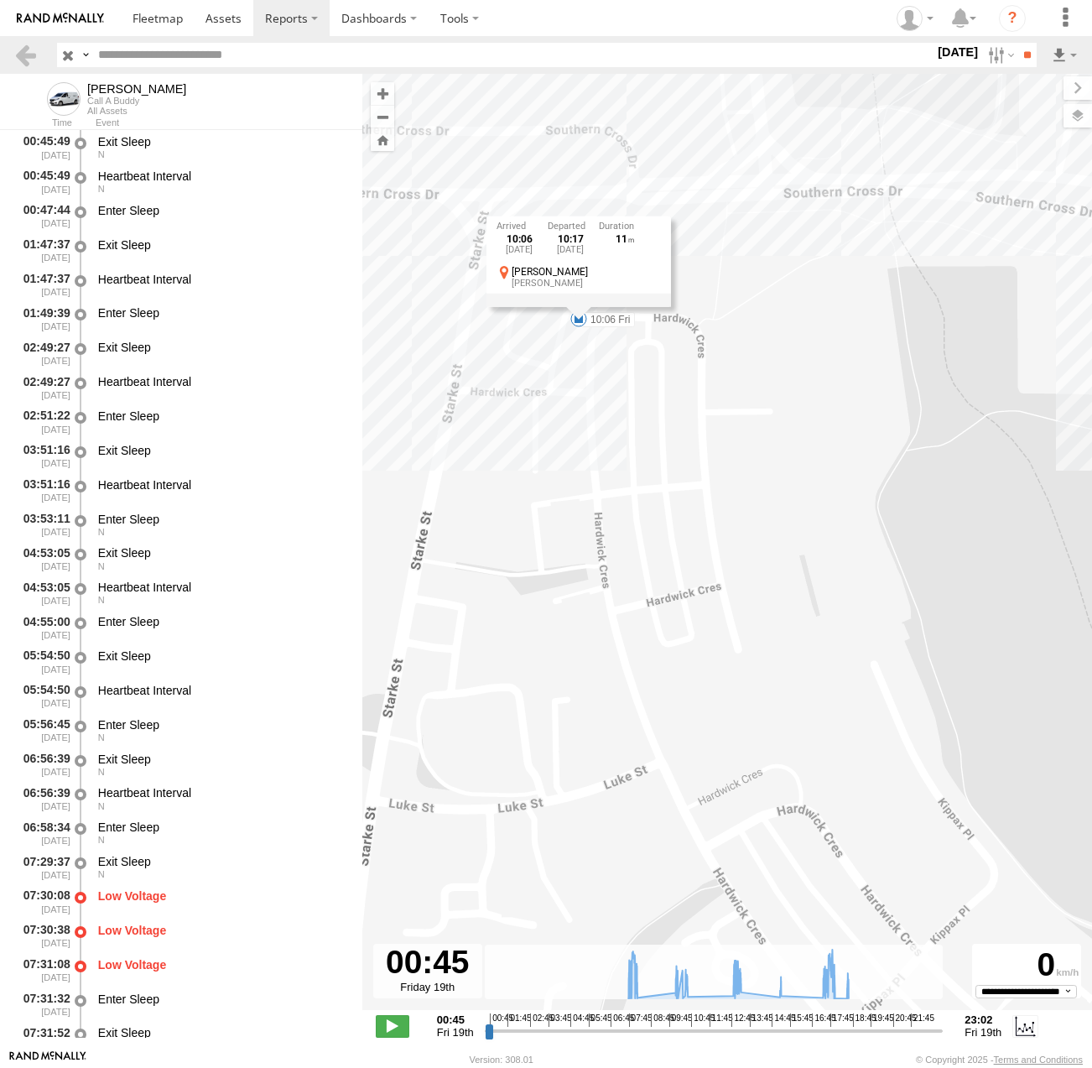
drag, startPoint x: 593, startPoint y: 399, endPoint x: 613, endPoint y: 516, distance: 118.2
click at [613, 516] on div "Michael 08:06 Fri 10:06 Fri 10:35 Fri 13:13 Fri 15:12 Fri 17:51 Fri 18:32 Fri 0…" at bounding box center [727, 551] width 730 height 954
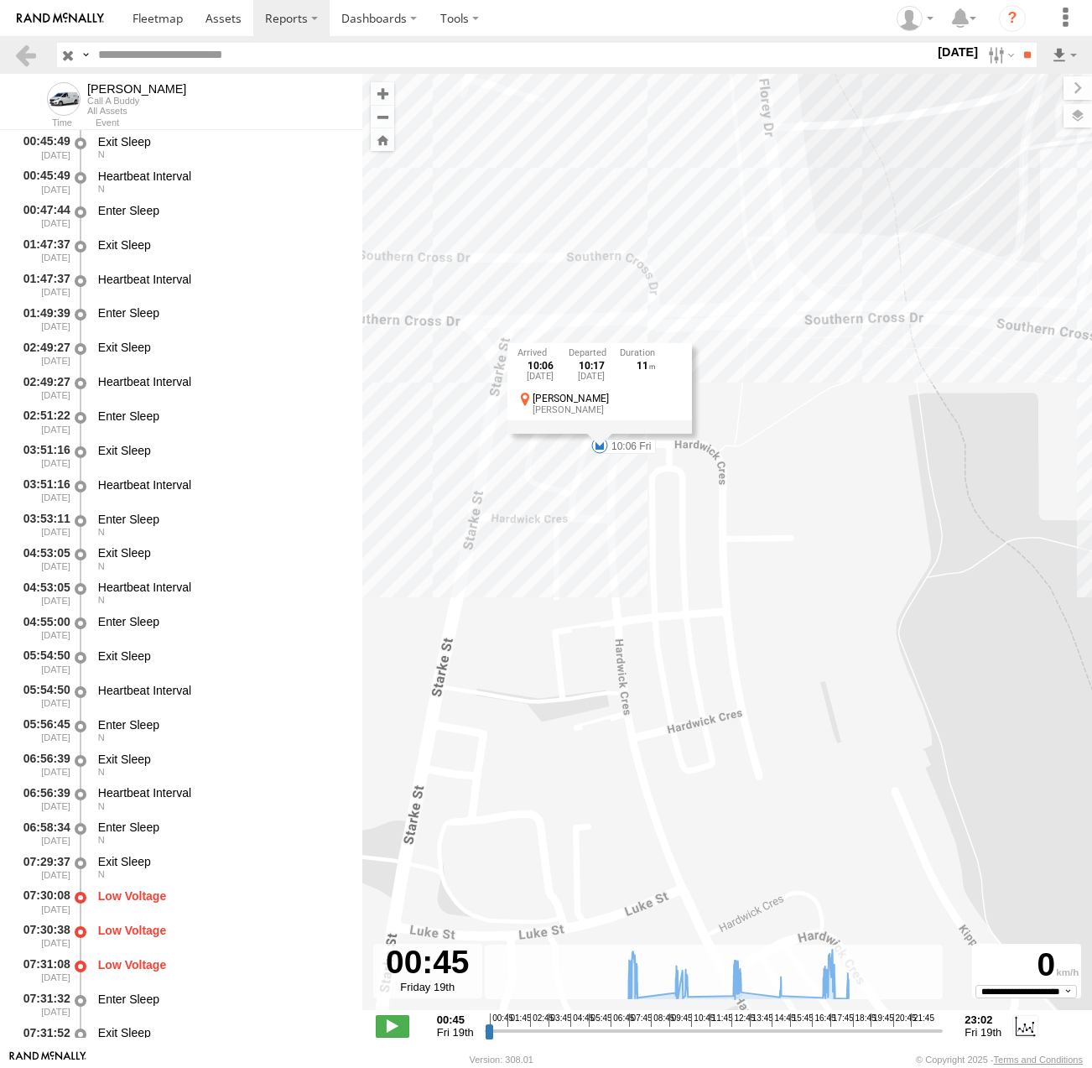
click at [613, 508] on div "Michael 08:06 Fri 10:06 Fri 10:35 Fri 13:13 Fri 15:12 Fri 17:51 Fri 18:32 Fri 0…" at bounding box center [727, 551] width 730 height 954
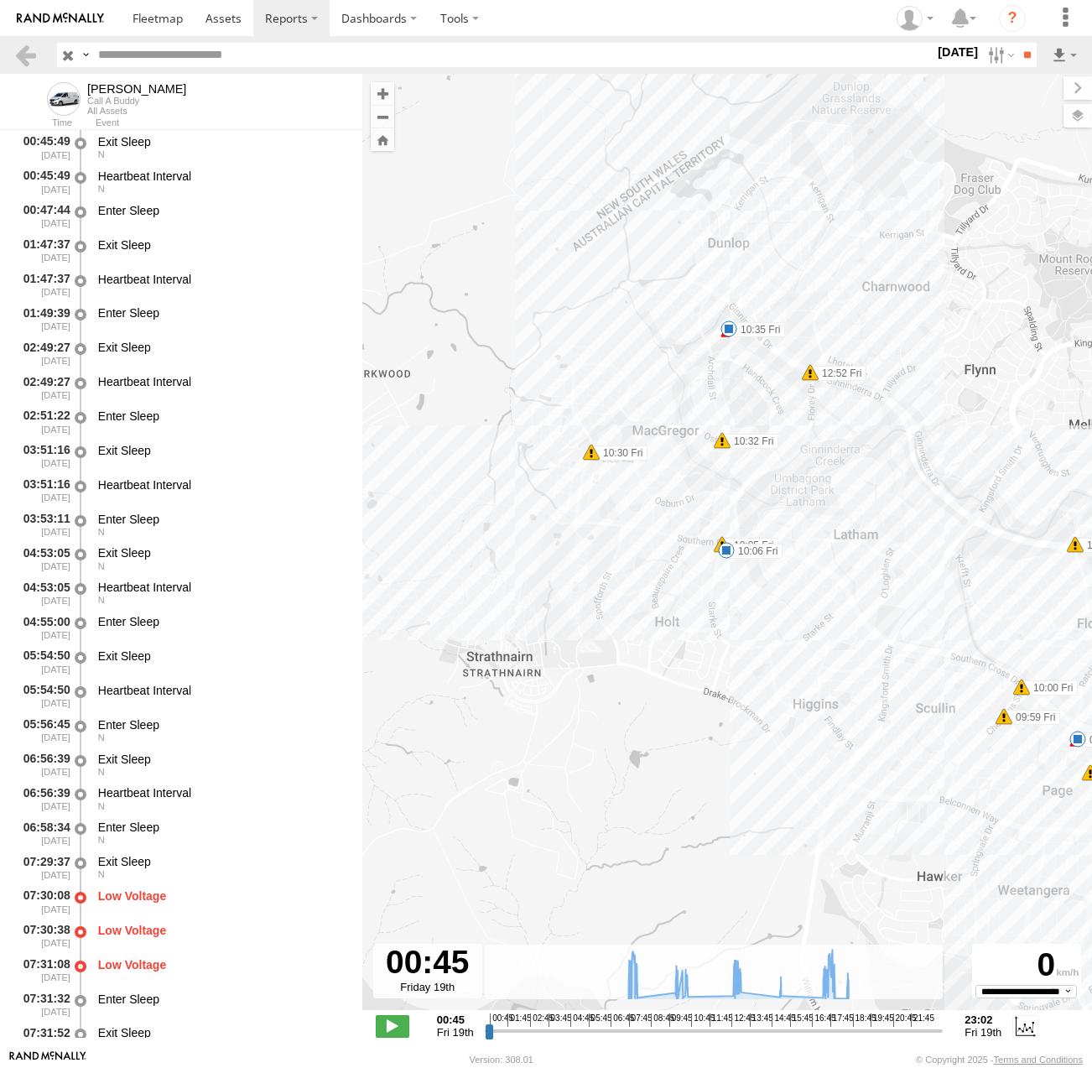
drag, startPoint x: 549, startPoint y: 445, endPoint x: 685, endPoint y: 548, distance: 170.7
click at [685, 548] on div "Michael 08:06 Fri 10:06 Fri 10:35 Fri 13:13 Fri 15:12 Fri 17:51 Fri 18:32 Fri 0…" at bounding box center [727, 551] width 730 height 954
click at [952, 49] on label "19 Sep 25" at bounding box center [958, 52] width 47 height 18
click at [935, 48] on input "text" at bounding box center [512, 55] width 843 height 24
click at [0, 0] on label at bounding box center [0, 0] width 0 height 0
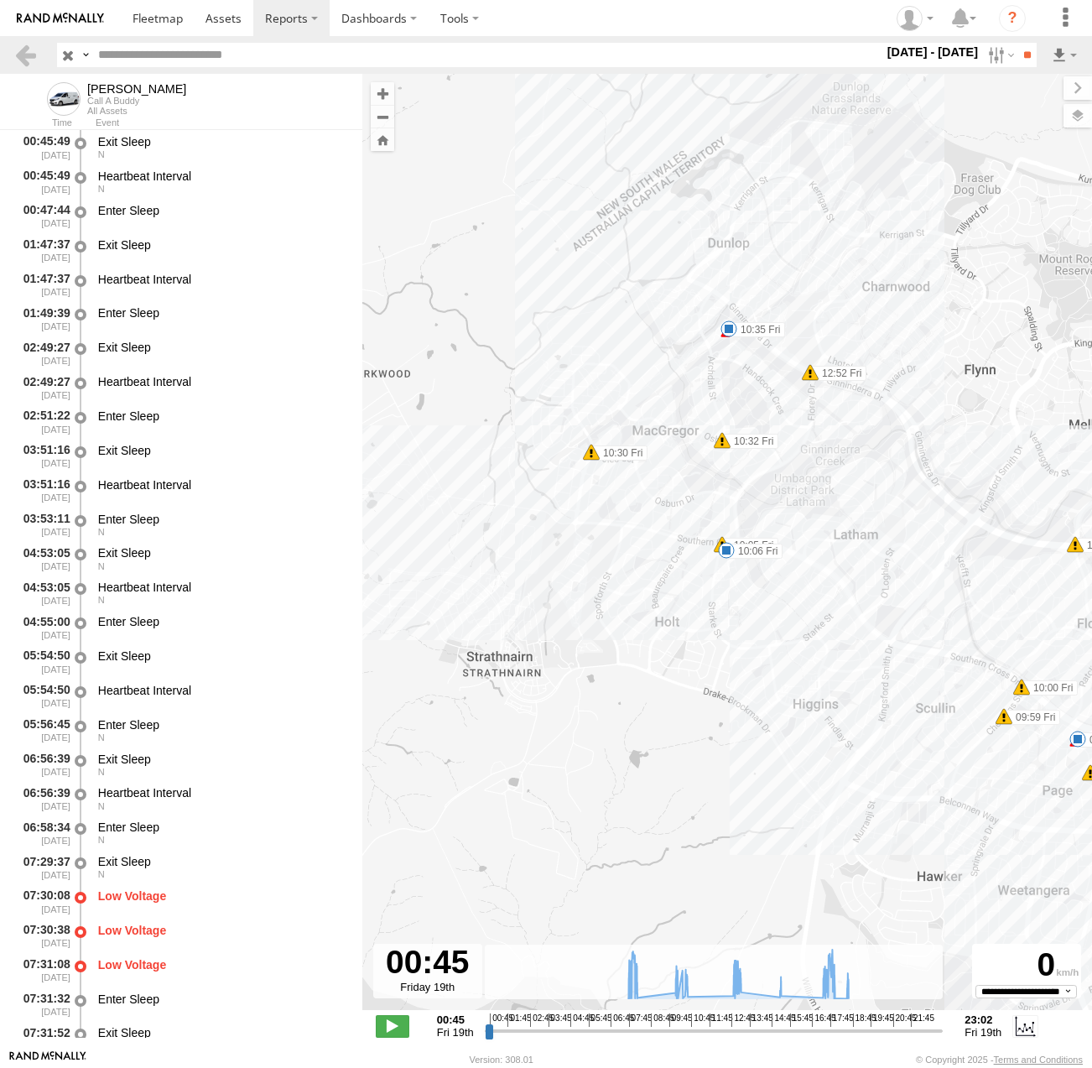
click at [0, 0] on label at bounding box center [0, 0] width 0 height 0
click at [1035, 54] on input "**" at bounding box center [1027, 55] width 19 height 24
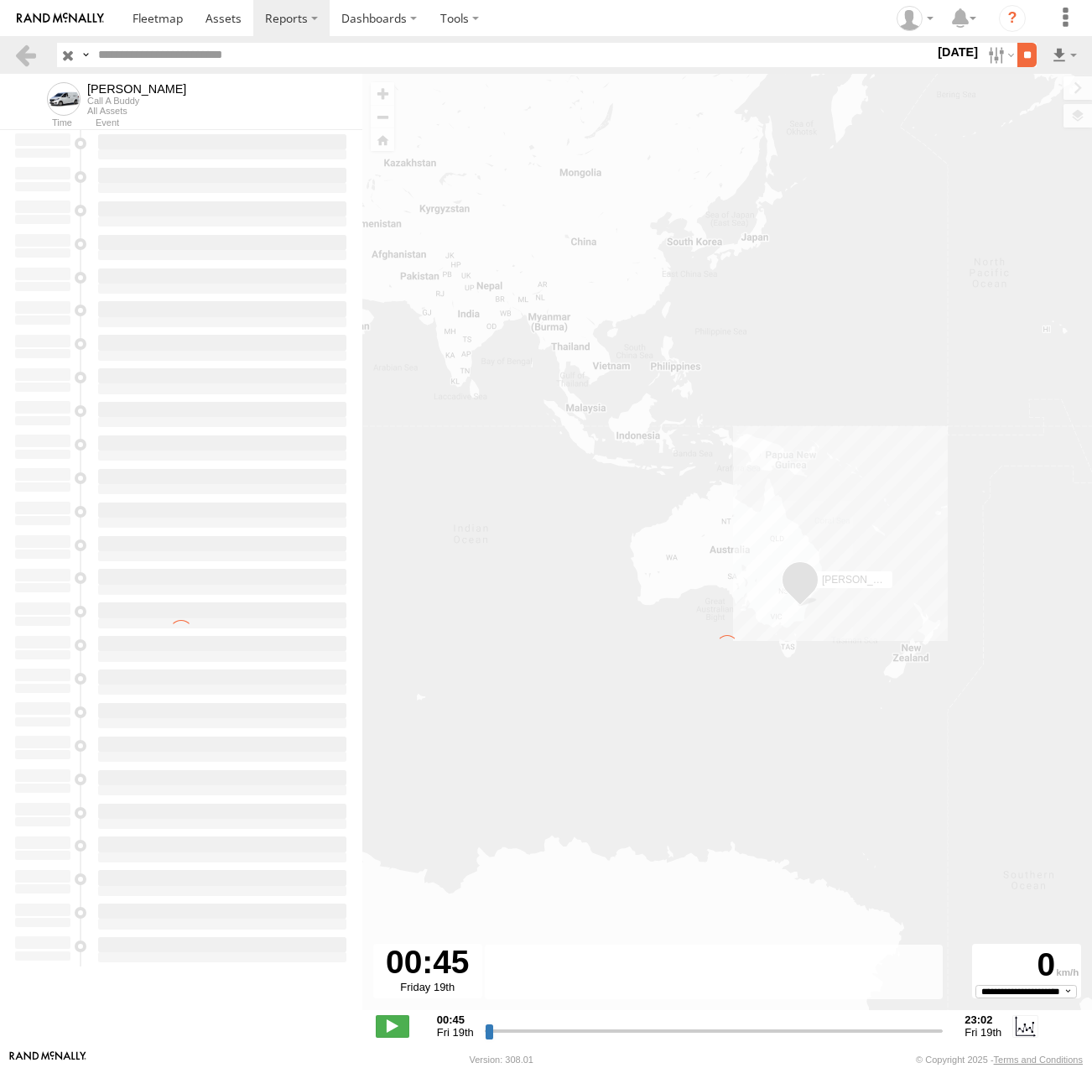
type input "**********"
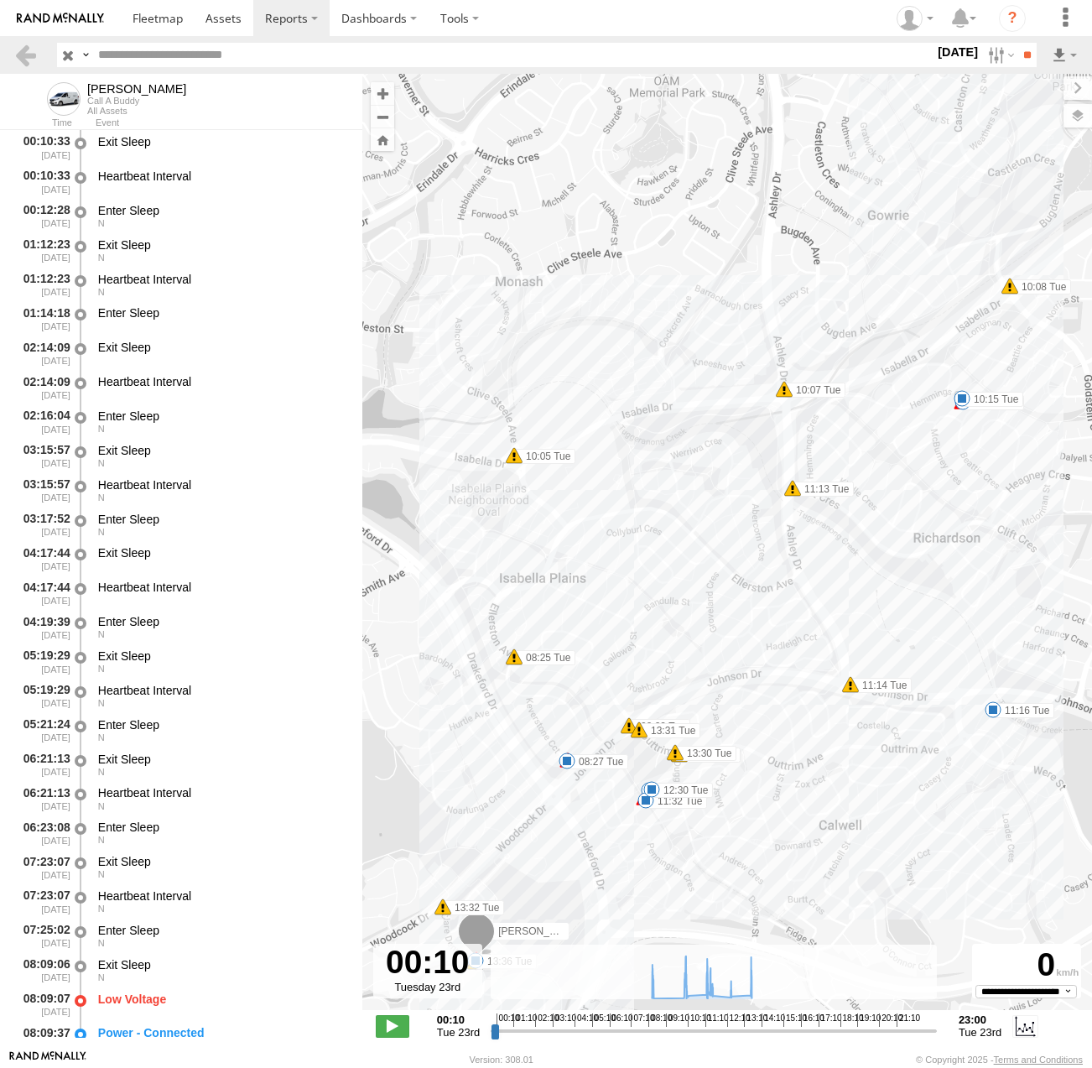
drag, startPoint x: 573, startPoint y: 383, endPoint x: 582, endPoint y: 457, distance: 74.4
click at [582, 457] on div "Michael 08:27 Tue 10:10 Tue 10:15 Tue 11:16 Tue 11:26 Tue 11:32 Tue 12:30 Tue 1…" at bounding box center [727, 551] width 730 height 954
click at [571, 765] on span at bounding box center [567, 761] width 17 height 17
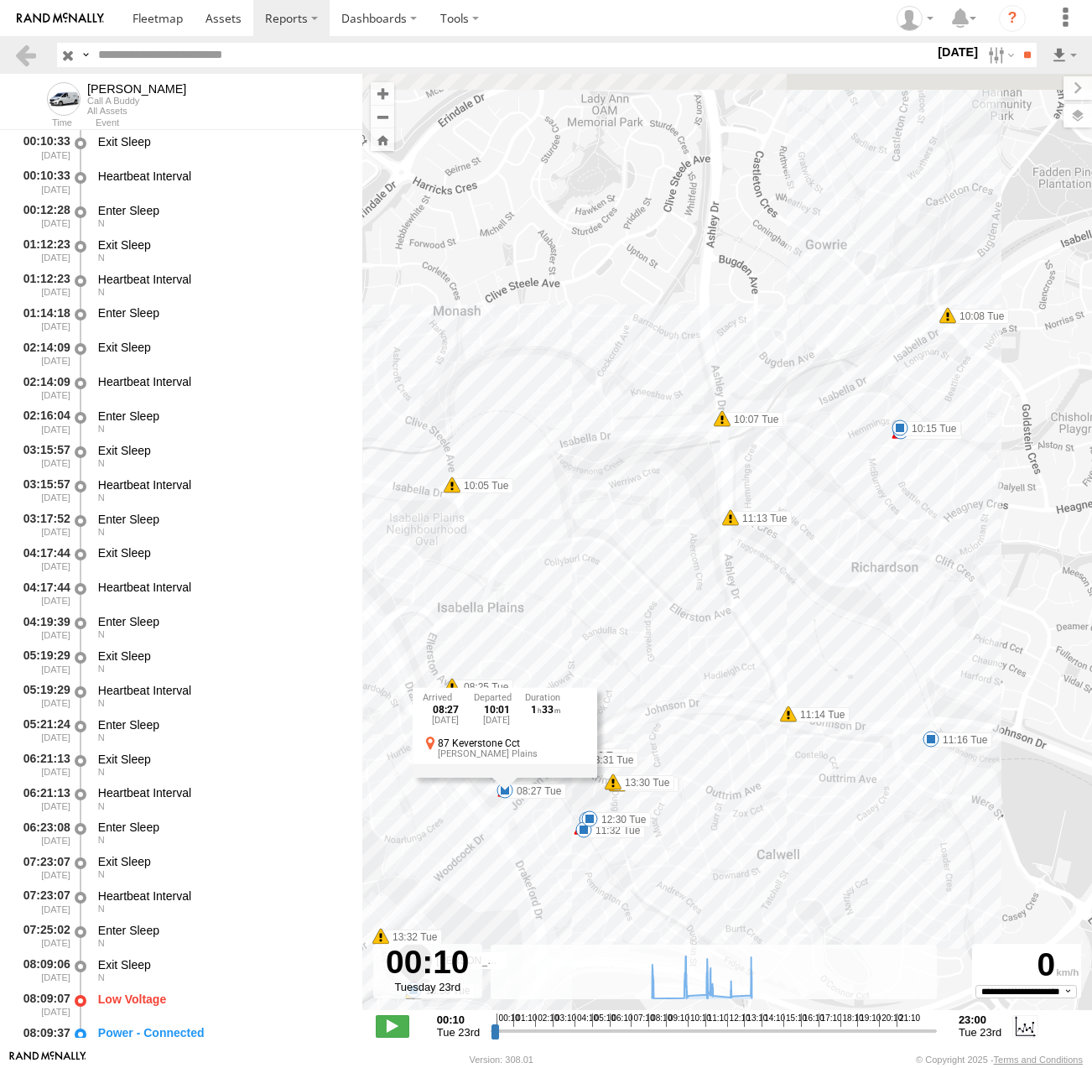
drag, startPoint x: 721, startPoint y: 537, endPoint x: 638, endPoint y: 578, distance: 92.7
click at [638, 578] on div "Michael 08:27 Tue 10:10 Tue 10:15 Tue 11:16 Tue 11:26 Tue 11:32 Tue 12:30 Tue 1…" at bounding box center [727, 551] width 730 height 954
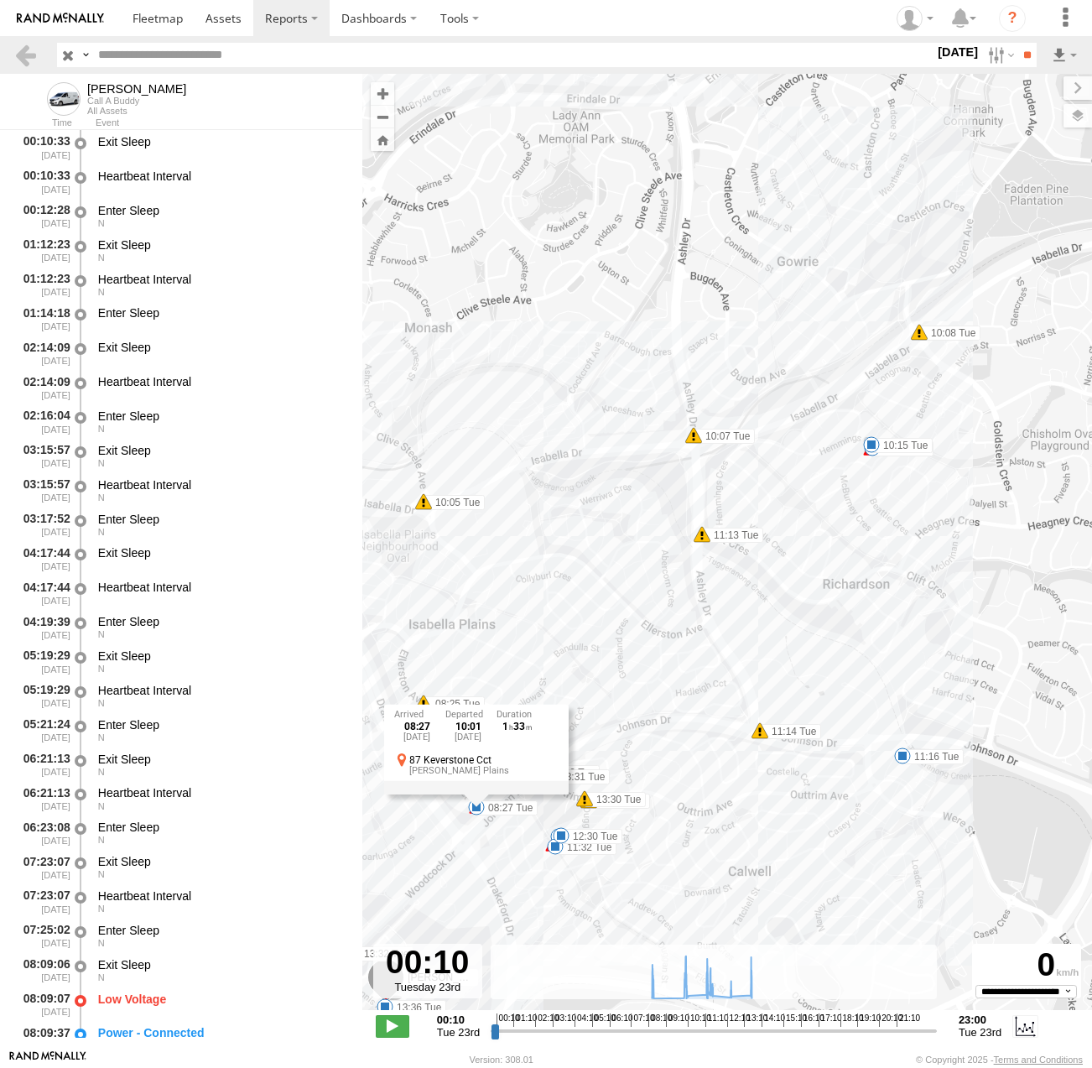
click at [868, 441] on span at bounding box center [871, 444] width 17 height 17
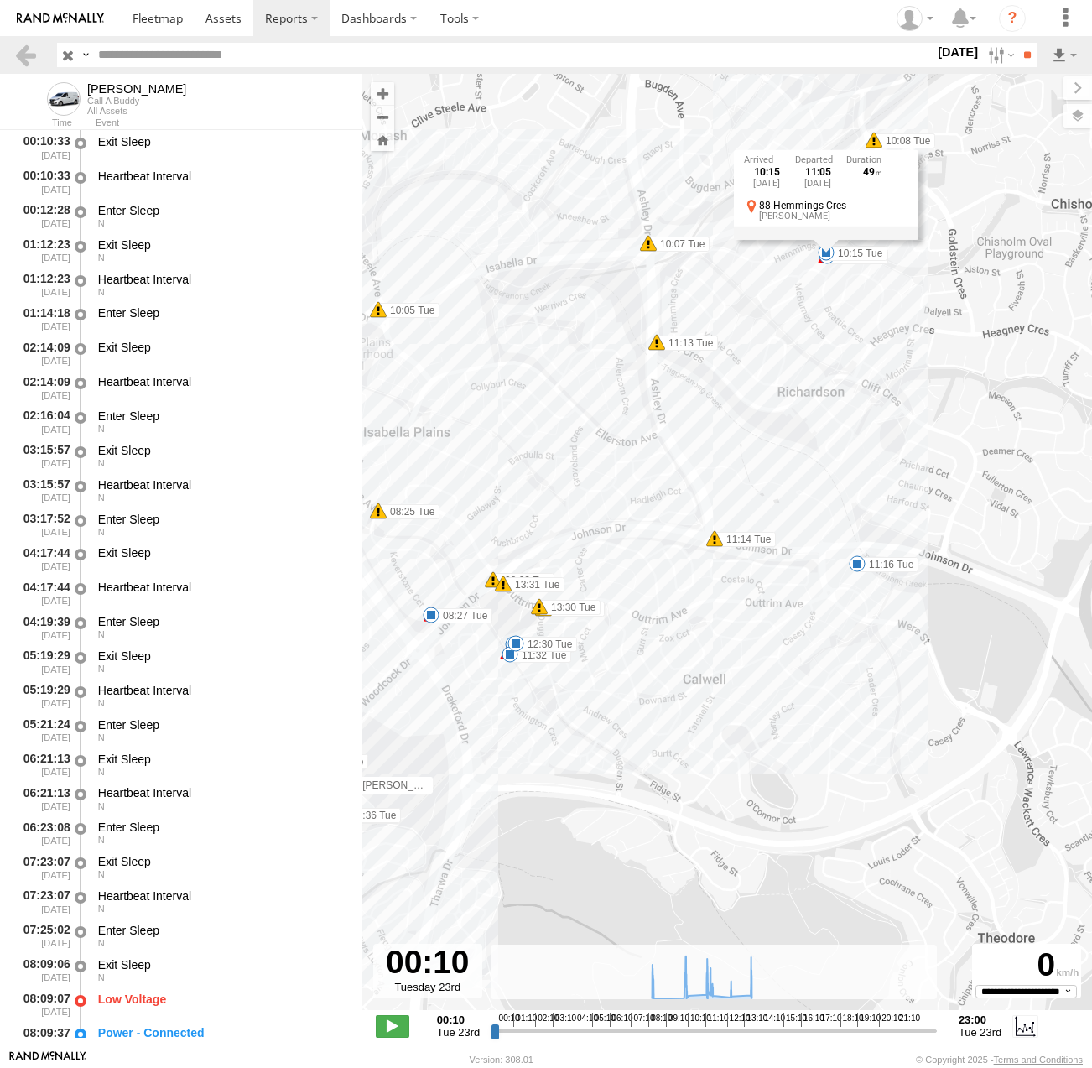
click at [852, 565] on span at bounding box center [857, 563] width 17 height 17
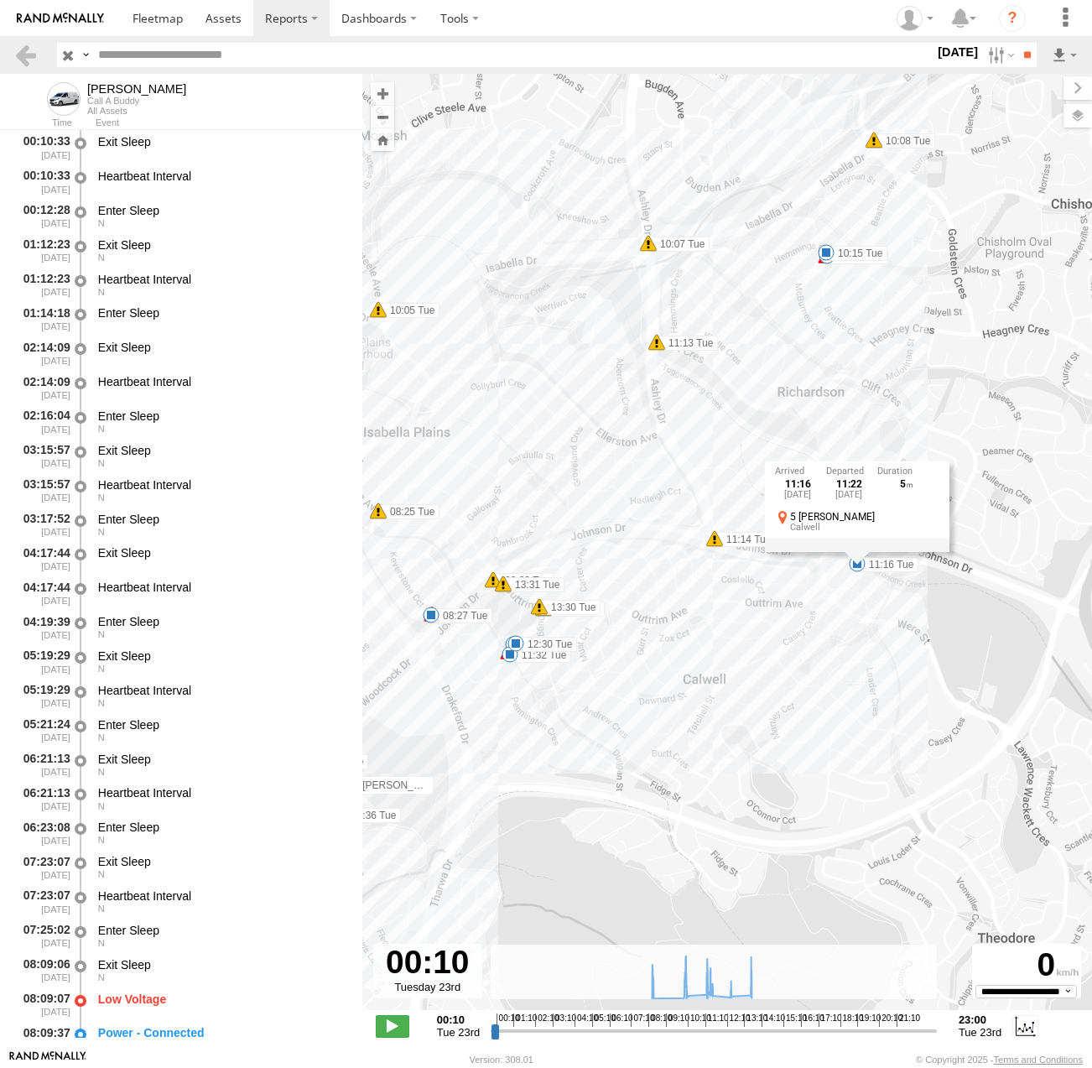
click at [856, 551] on div "11:16 Tue 23rd Sep 11:22 Tue 23rd Sep 5 5 Webber Cres Calwell" at bounding box center [857, 506] width 185 height 90
